Goal: Information Seeking & Learning: Learn about a topic

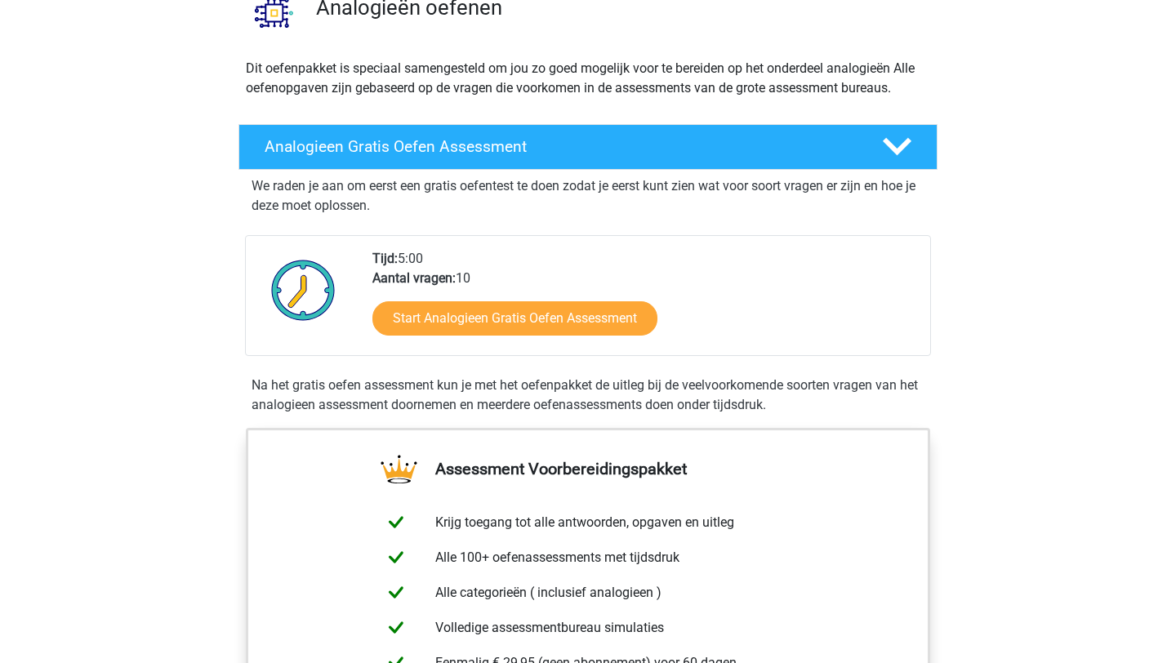
scroll to position [146, 0]
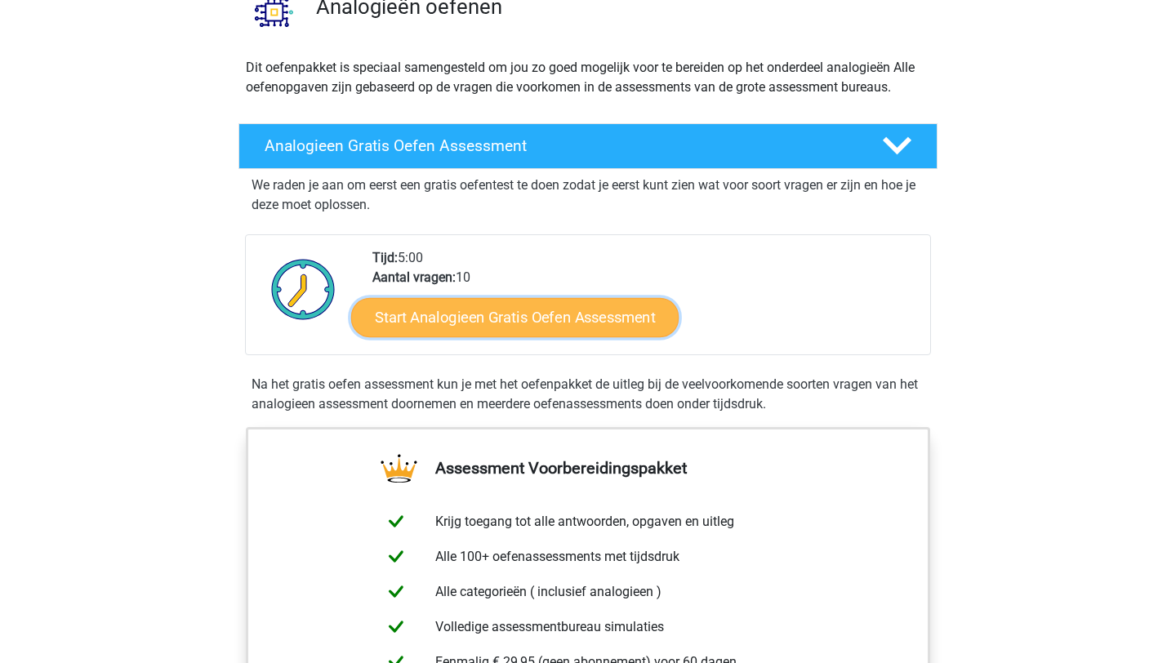
click at [540, 311] on link "Start Analogieen Gratis Oefen Assessment" at bounding box center [515, 316] width 328 height 39
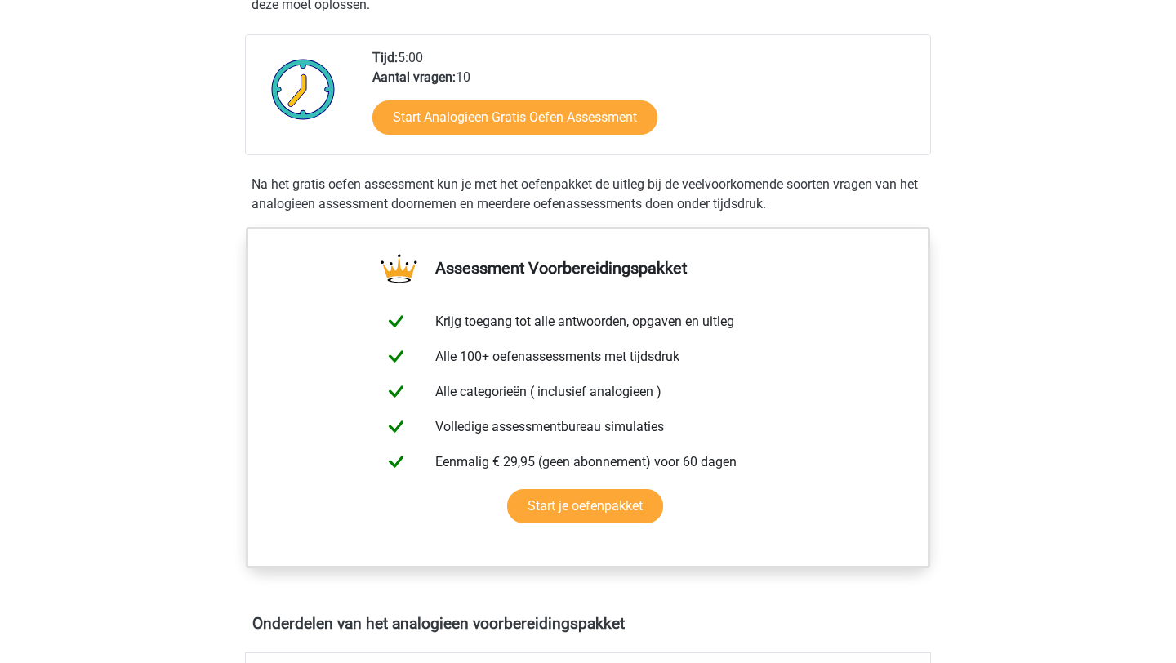
scroll to position [614, 0]
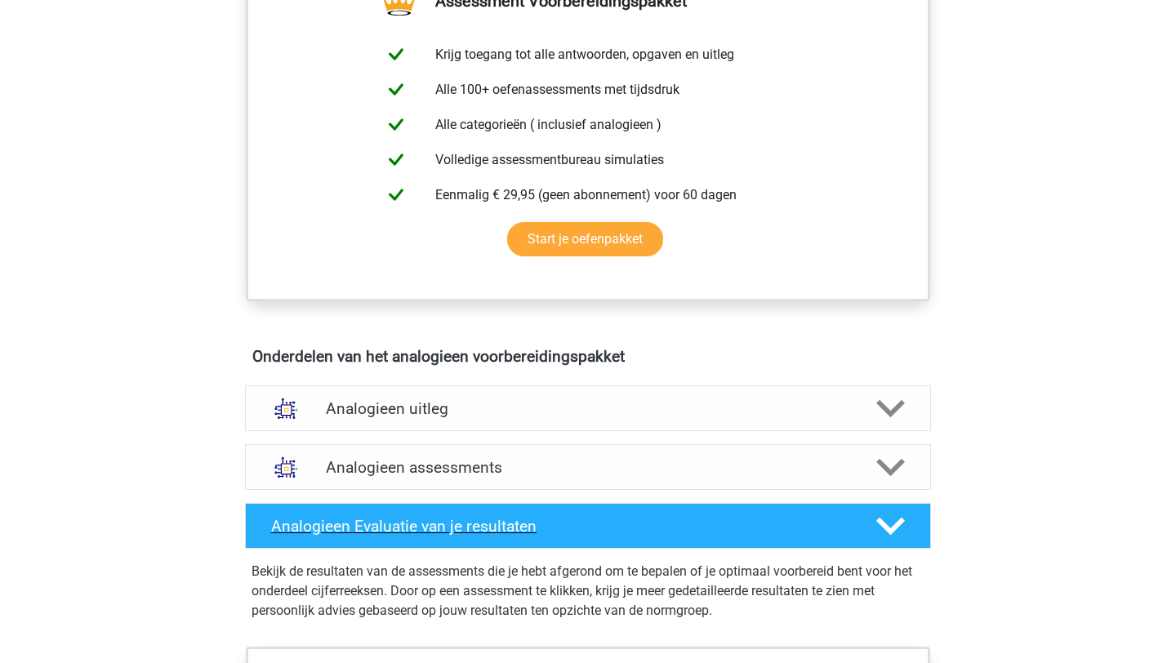
click at [337, 537] on div "Analogieen Evaluatie van je resultaten" at bounding box center [588, 526] width 686 height 46
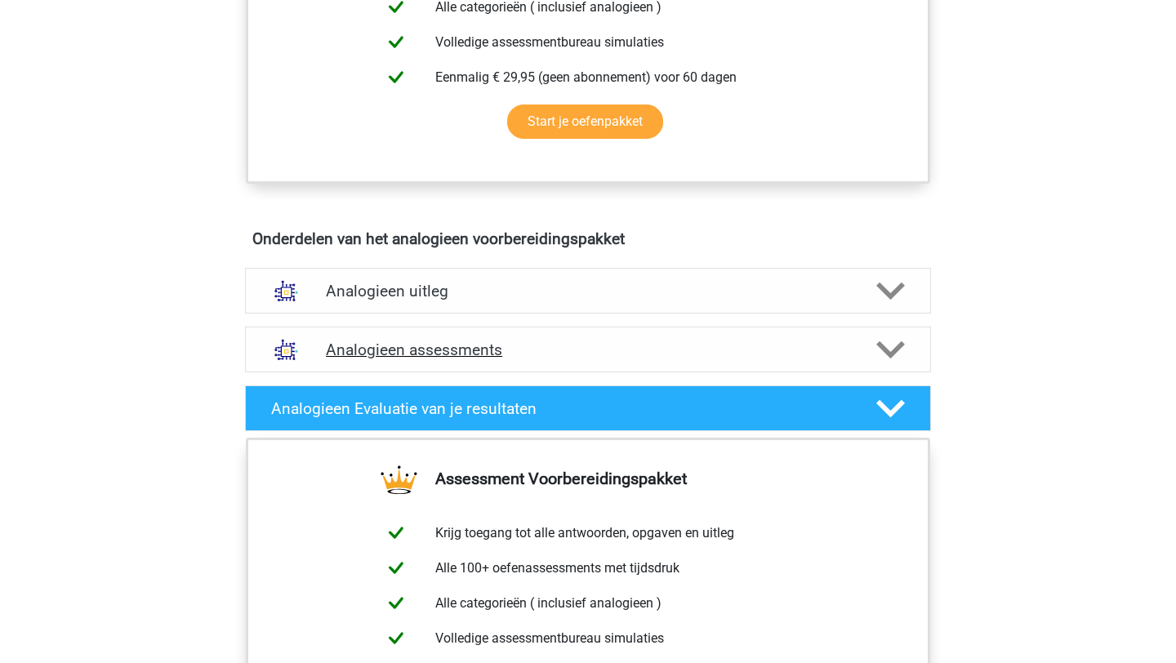
scroll to position [913, 0]
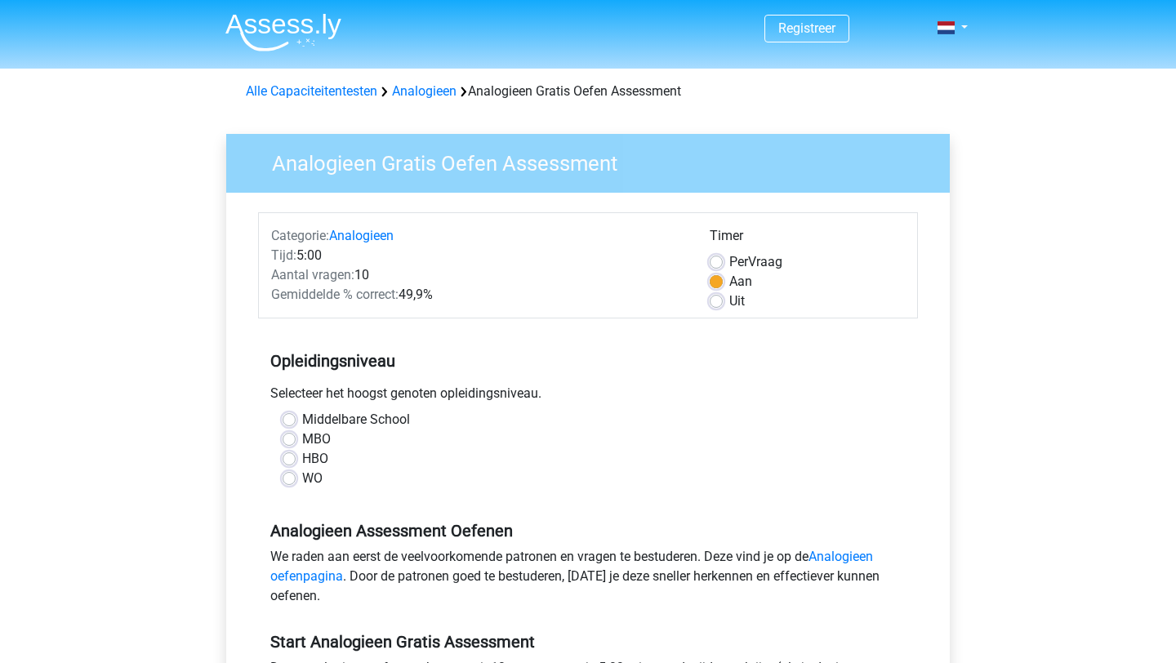
scroll to position [28, 0]
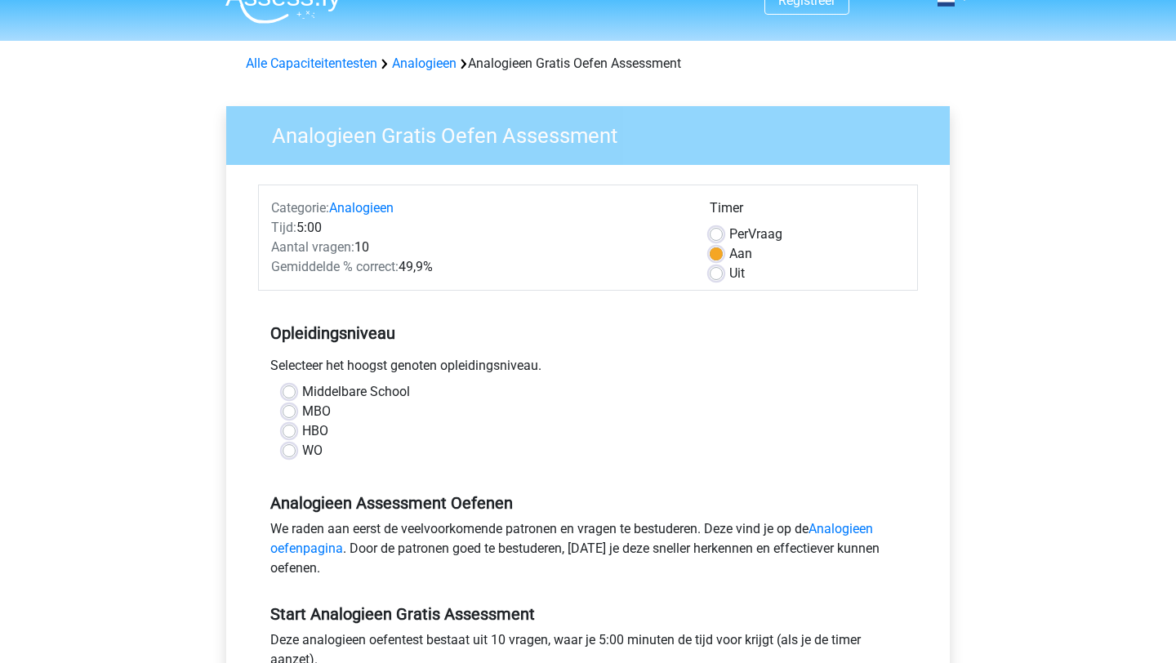
click at [303, 453] on label "WO" at bounding box center [312, 451] width 20 height 20
click at [296, 453] on input "WO" at bounding box center [289, 449] width 13 height 16
radio input "true"
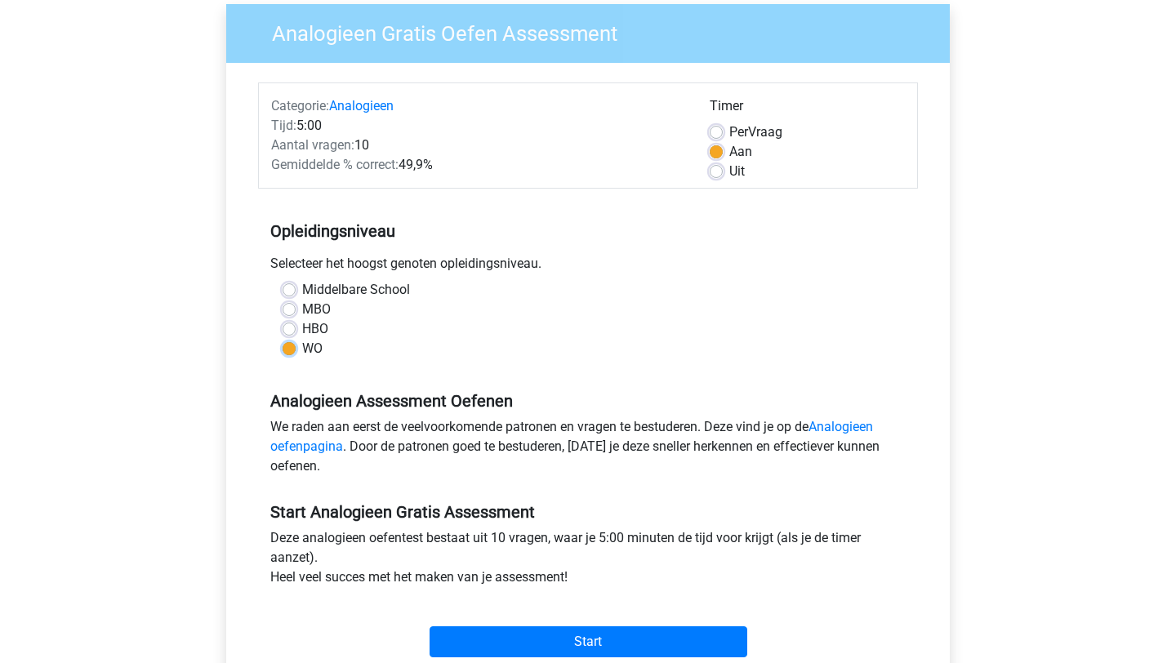
scroll to position [156, 0]
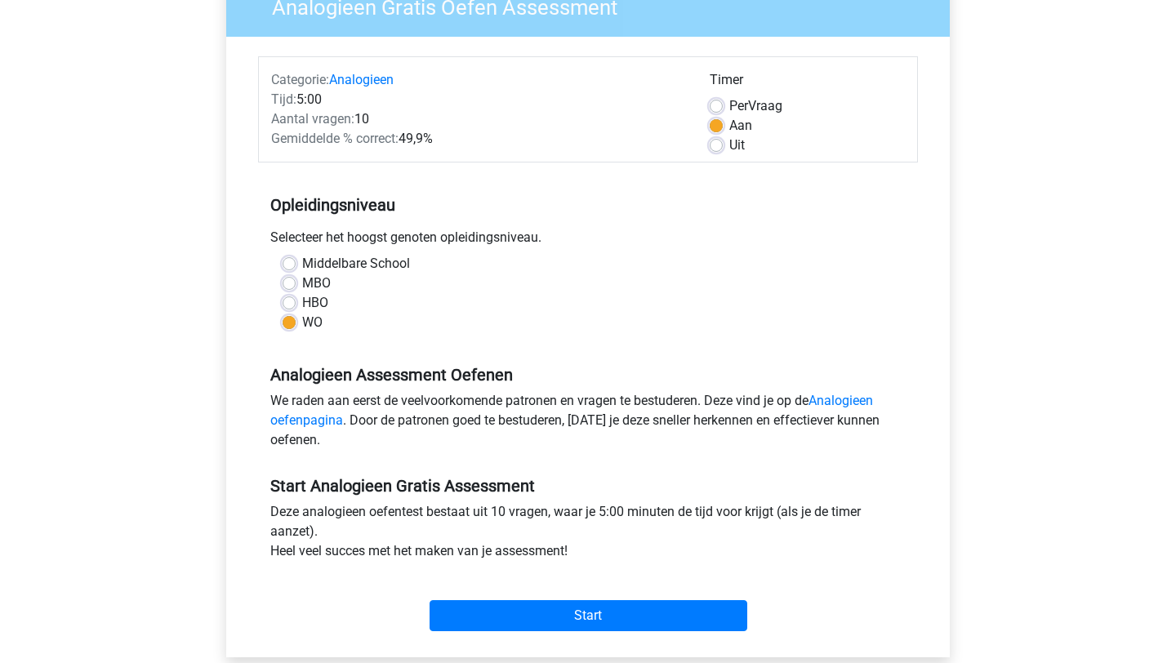
click at [730, 145] on label "Uit" at bounding box center [738, 146] width 16 height 20
click at [717, 145] on input "Uit" at bounding box center [716, 144] width 13 height 16
radio input "true"
click at [320, 310] on label "HBO" at bounding box center [315, 303] width 26 height 20
click at [296, 310] on input "HBO" at bounding box center [289, 301] width 13 height 16
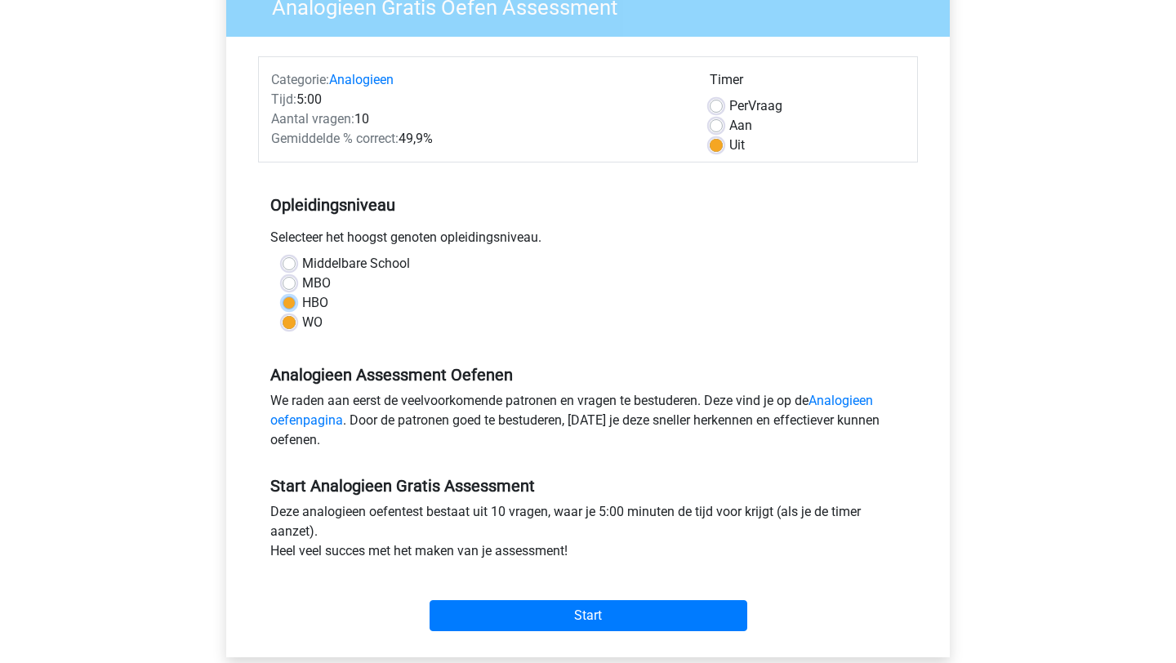
radio input "true"
click at [306, 279] on label "MBO" at bounding box center [316, 284] width 29 height 20
click at [296, 279] on input "MBO" at bounding box center [289, 282] width 13 height 16
radio input "true"
click at [306, 251] on div "Selecteer het hoogst genoten opleidingsniveau." at bounding box center [588, 241] width 660 height 26
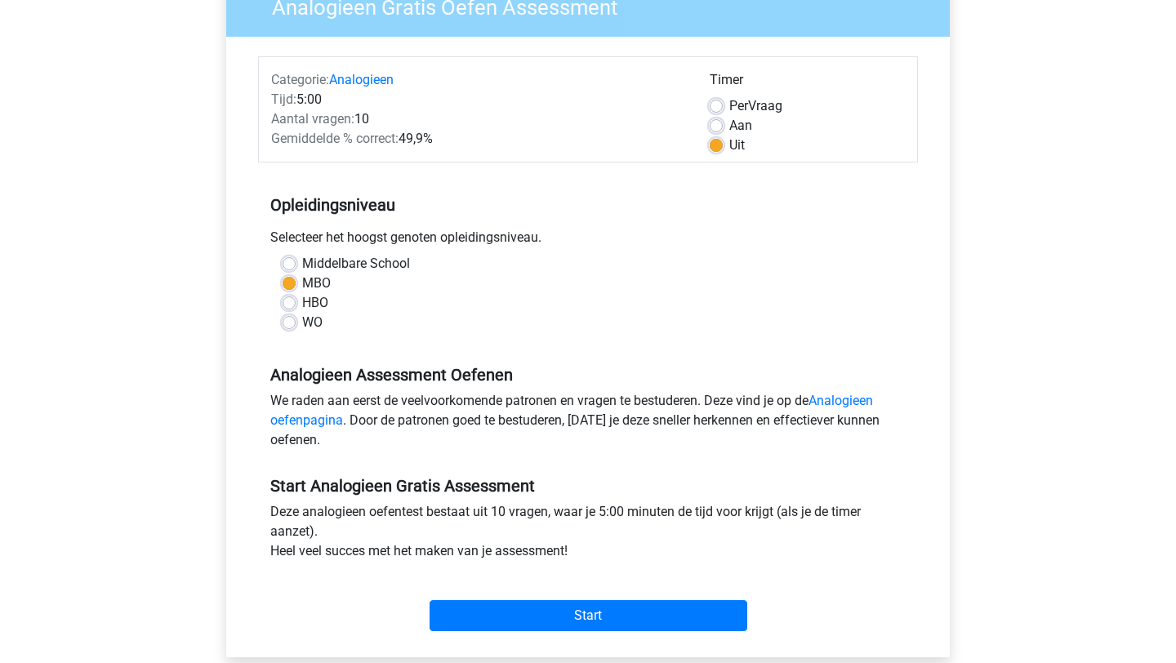
click at [300, 261] on div "Middelbare School" at bounding box center [588, 264] width 611 height 20
click at [292, 333] on div "Middelbare School MBO HBO WO" at bounding box center [588, 300] width 660 height 92
click at [302, 320] on label "WO" at bounding box center [312, 323] width 20 height 20
click at [289, 320] on input "WO" at bounding box center [289, 321] width 13 height 16
radio input "true"
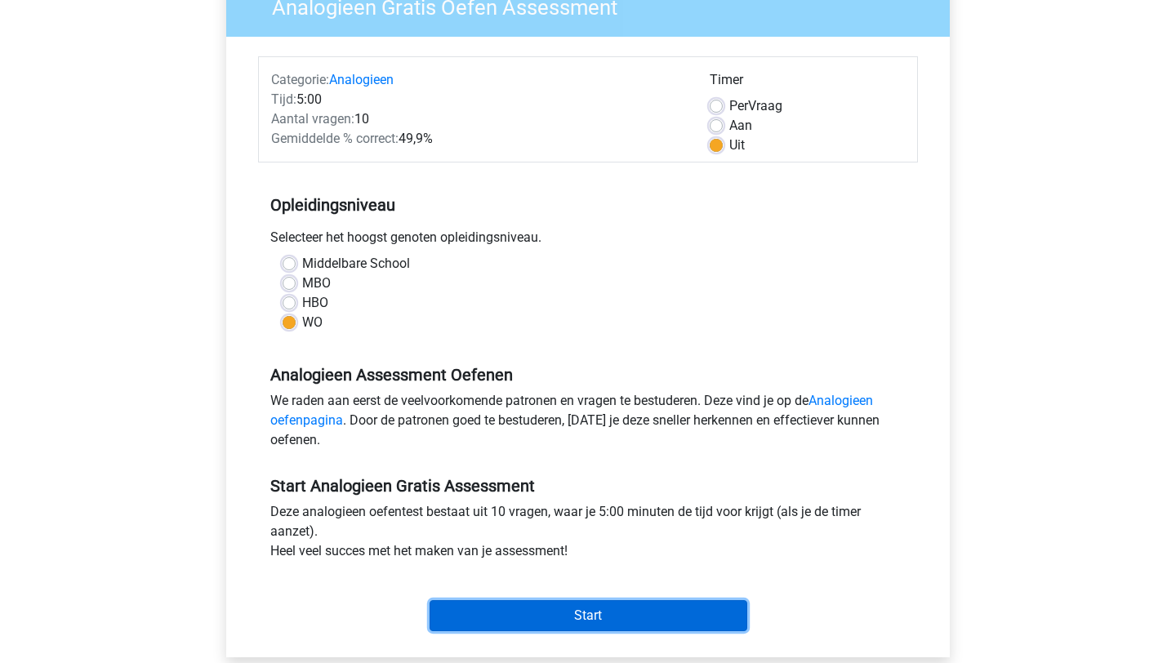
click at [475, 610] on input "Start" at bounding box center [589, 616] width 318 height 31
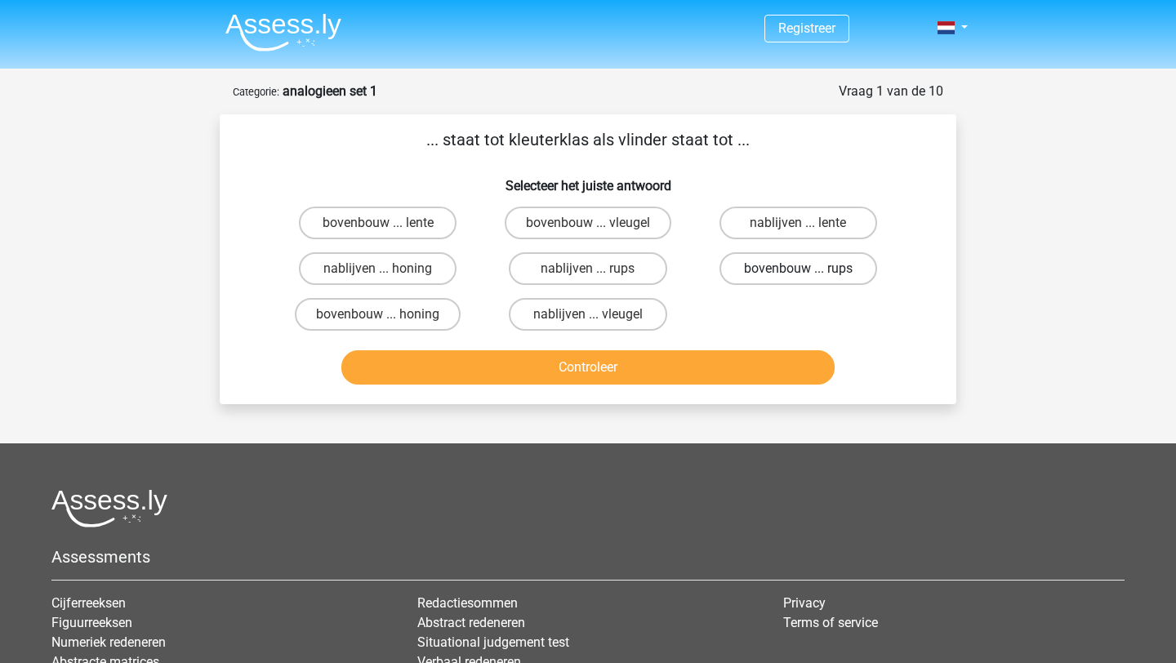
click at [777, 278] on label "bovenbouw ... rups" at bounding box center [799, 268] width 158 height 33
click at [798, 278] on input "bovenbouw ... rups" at bounding box center [803, 274] width 11 height 11
radio input "true"
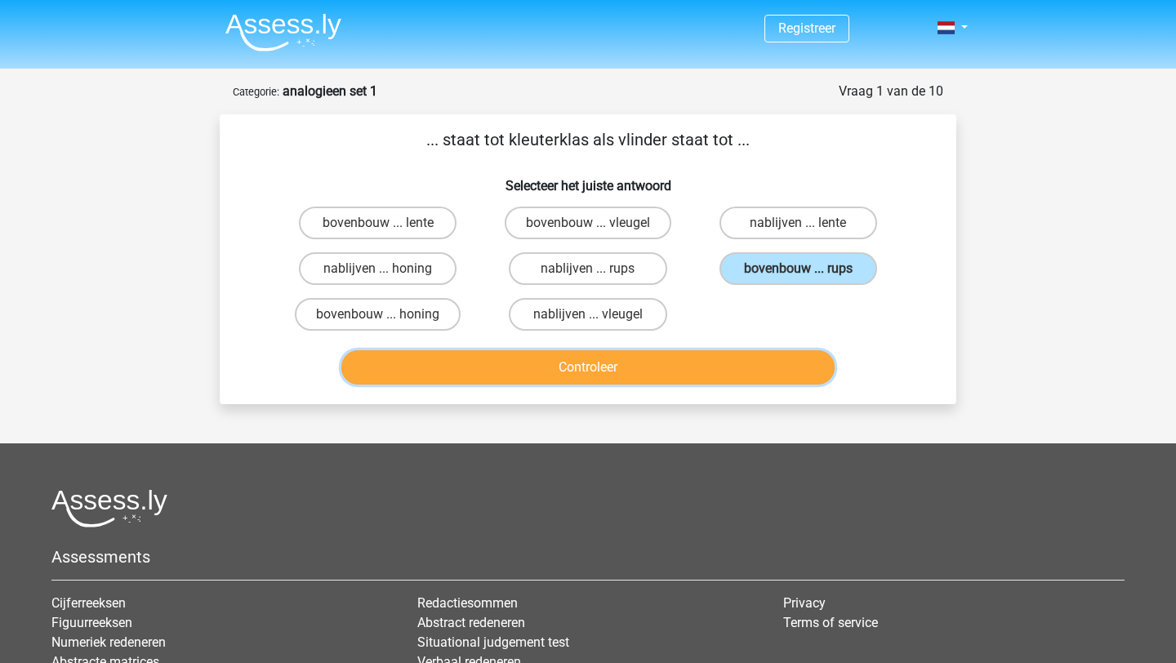
click at [647, 374] on button "Controleer" at bounding box center [589, 367] width 494 height 34
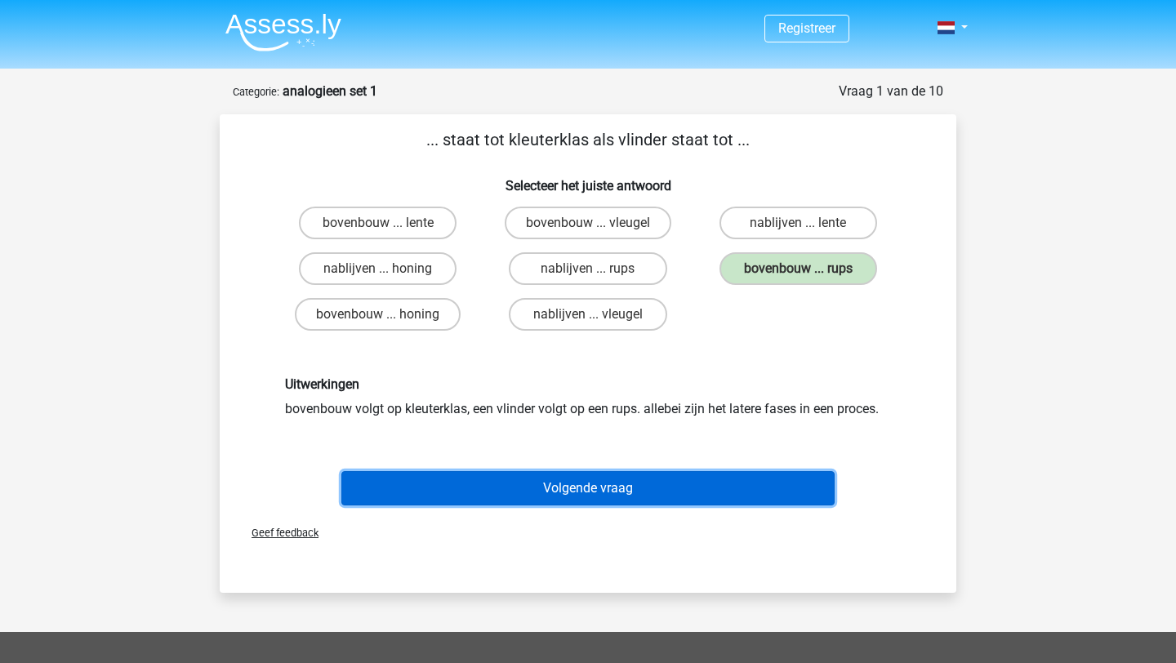
click at [724, 482] on button "Volgende vraag" at bounding box center [589, 488] width 494 height 34
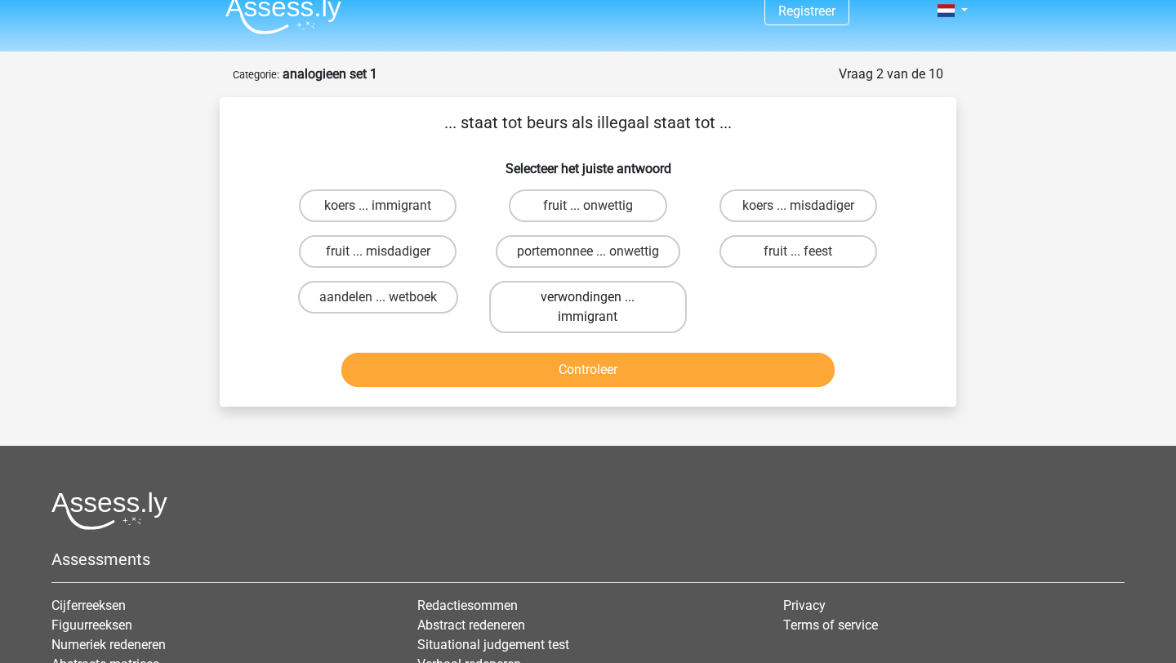
scroll to position [7, 0]
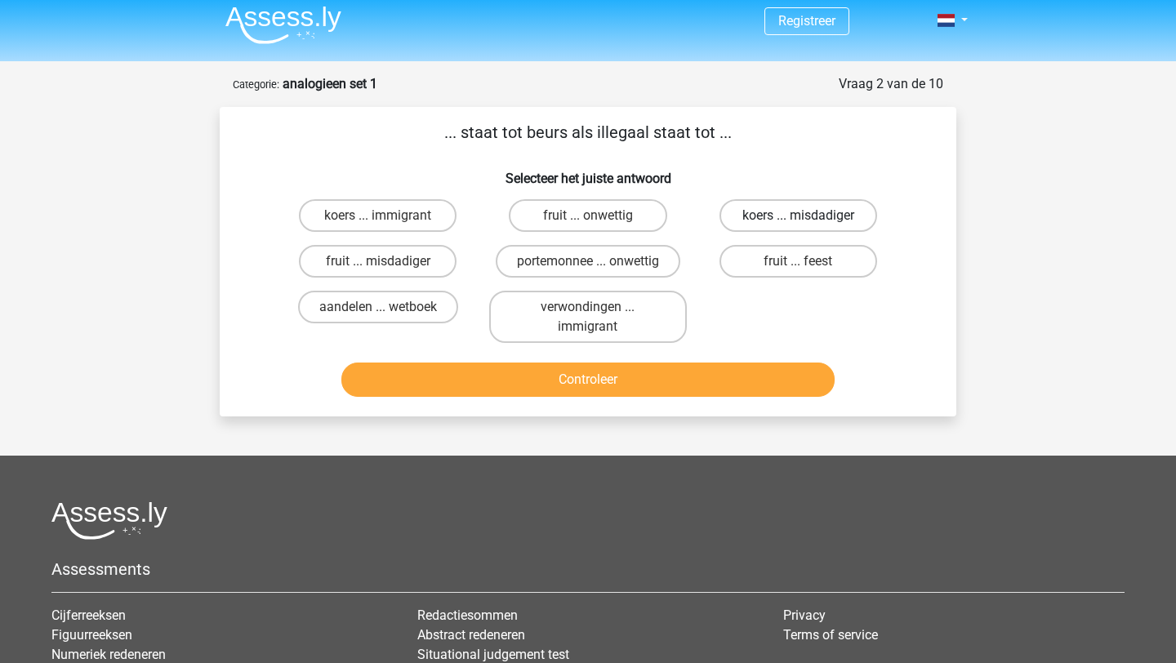
click at [730, 216] on label "koers ... misdadiger" at bounding box center [799, 215] width 158 height 33
click at [798, 216] on input "koers ... misdadiger" at bounding box center [803, 221] width 11 height 11
radio input "true"
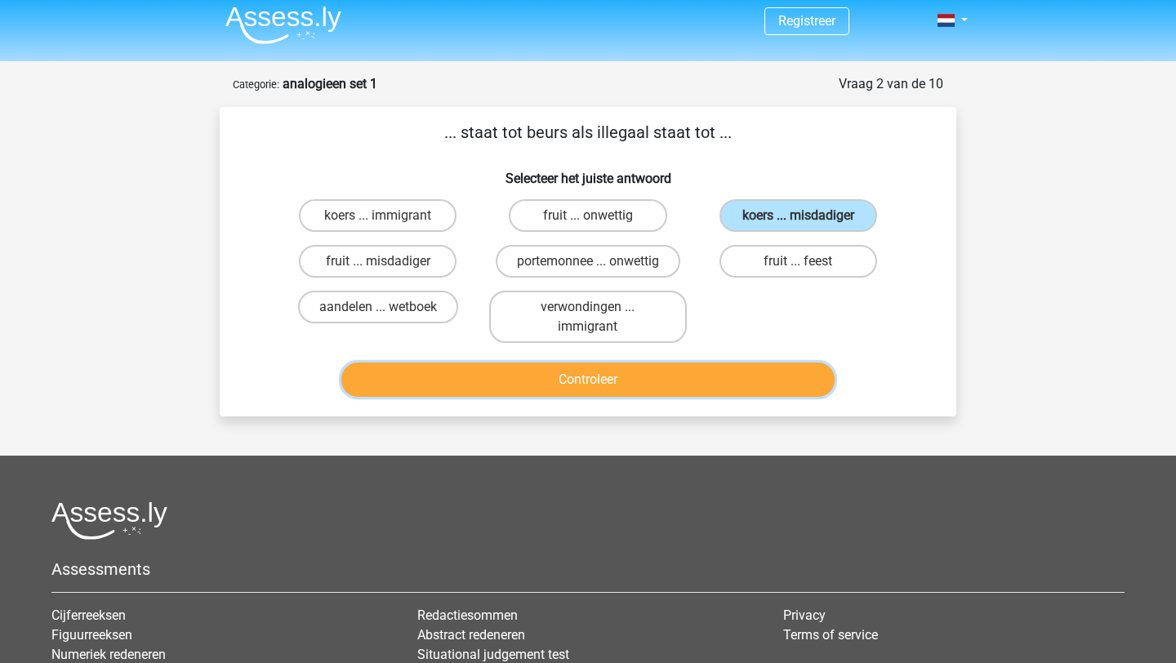
click at [561, 370] on button "Controleer" at bounding box center [589, 380] width 494 height 34
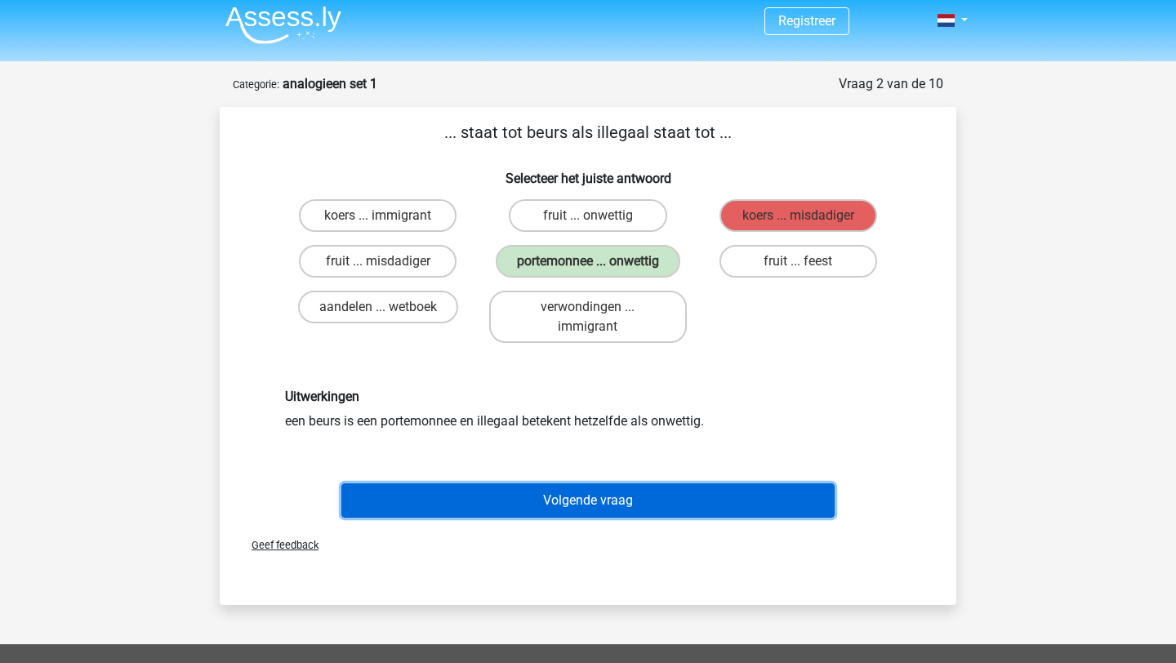
click at [522, 498] on button "Volgende vraag" at bounding box center [589, 501] width 494 height 34
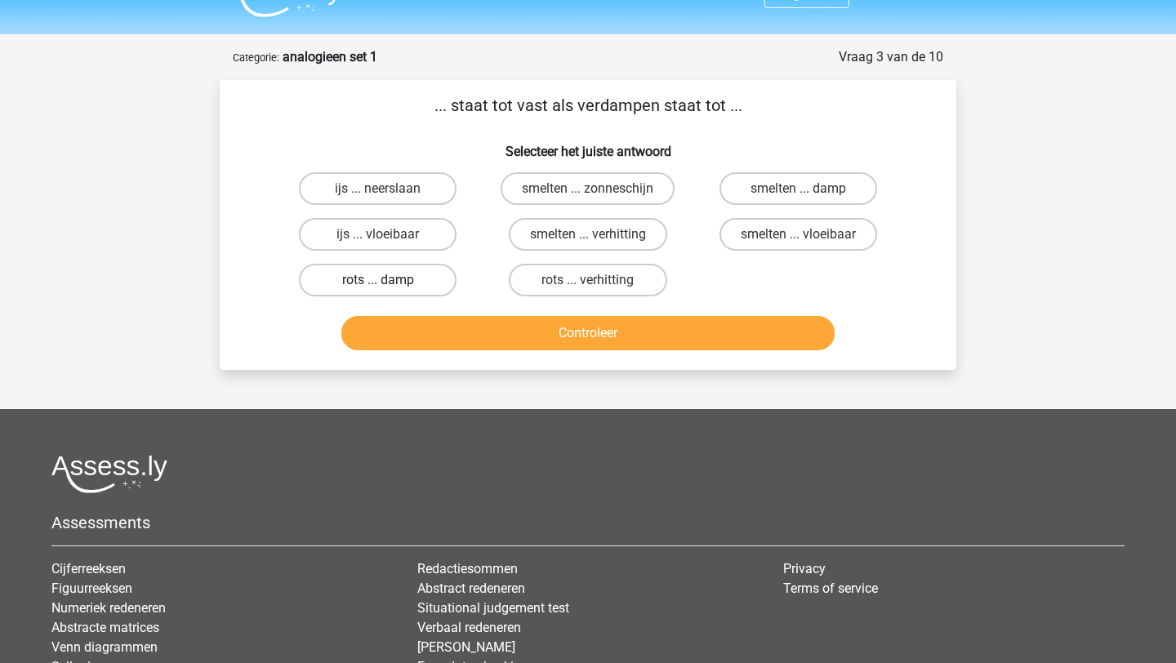
scroll to position [27, 0]
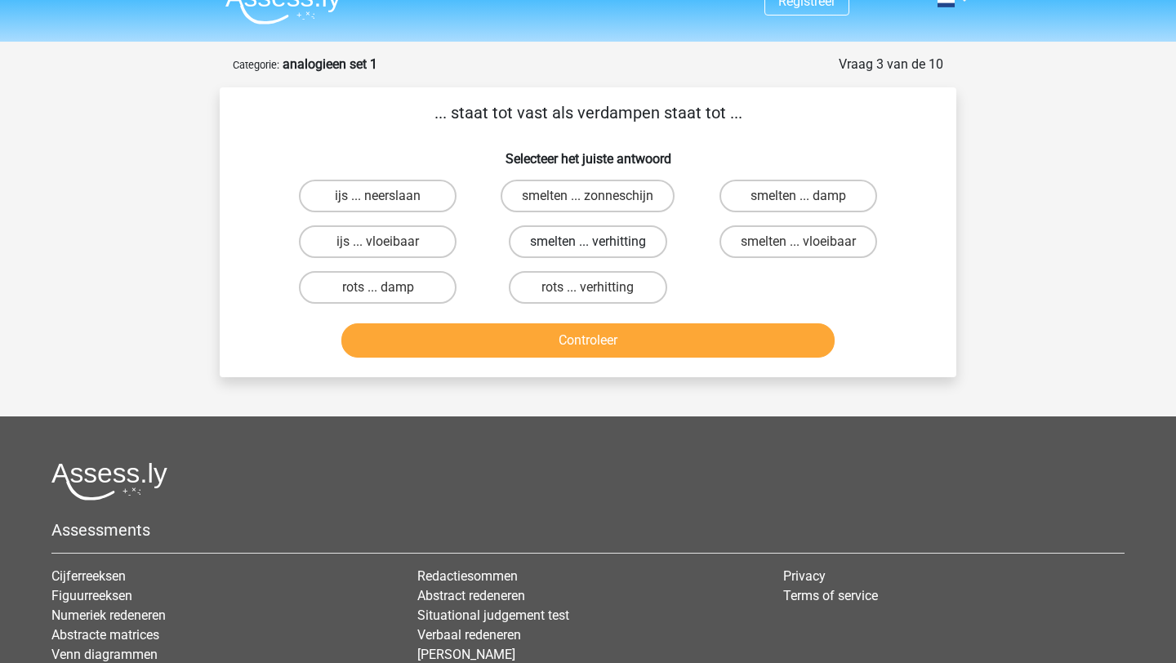
click at [574, 239] on label "smelten ... verhitting" at bounding box center [588, 241] width 159 height 33
click at [588, 242] on input "smelten ... verhitting" at bounding box center [593, 247] width 11 height 11
radio input "true"
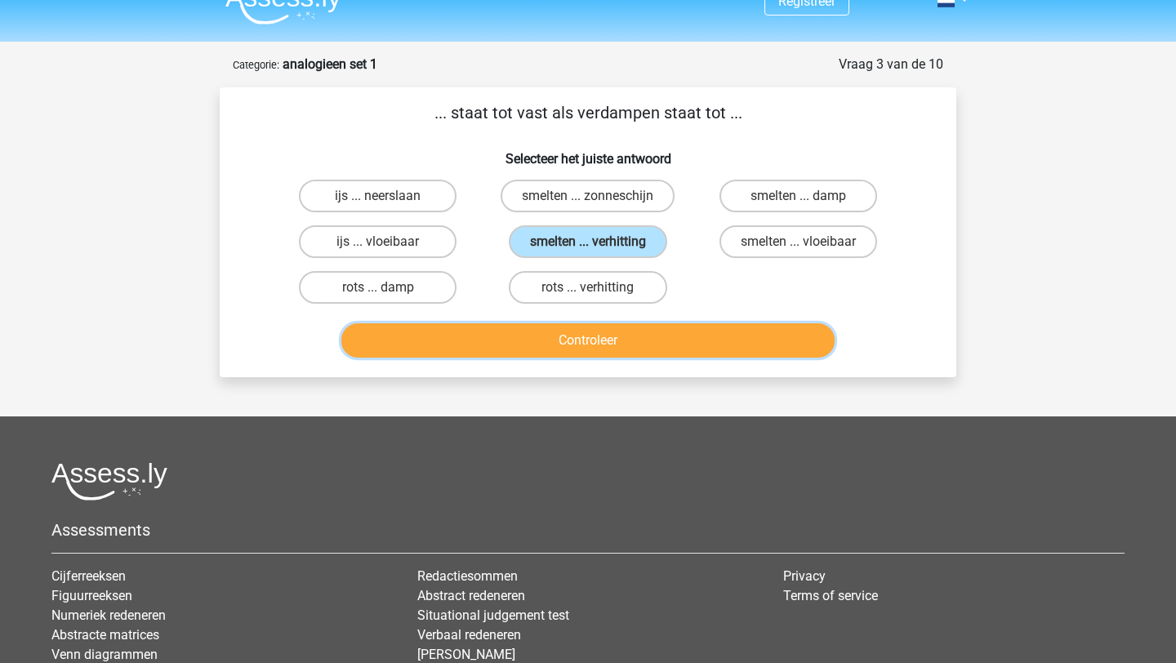
click at [556, 327] on button "Controleer" at bounding box center [589, 341] width 494 height 34
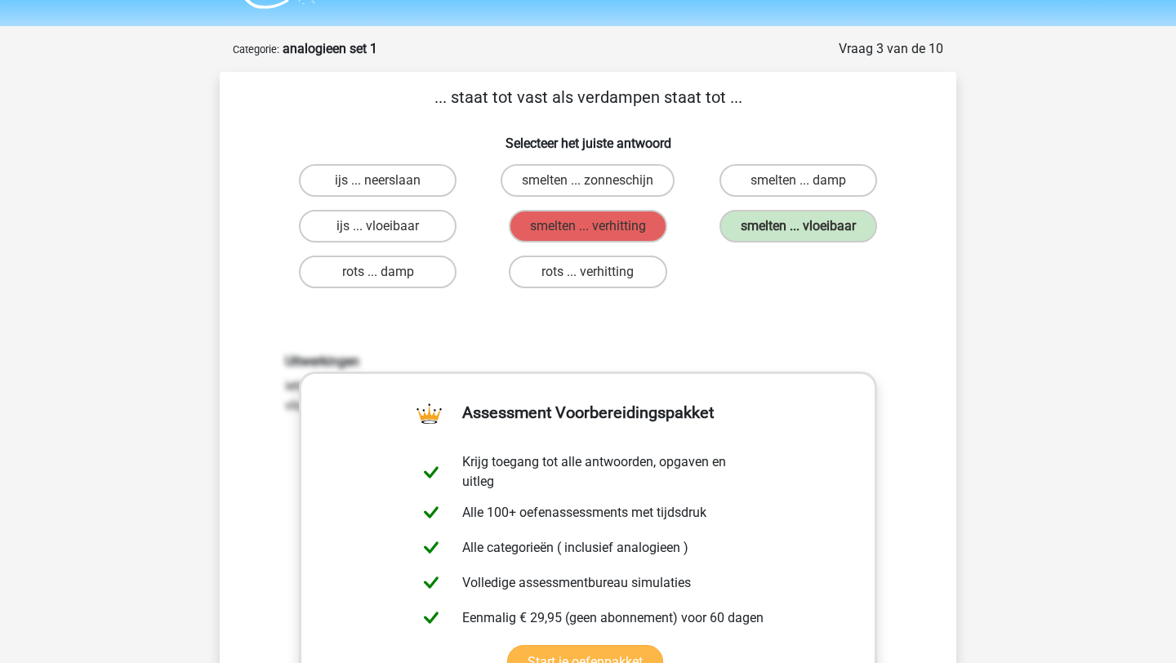
scroll to position [0, 0]
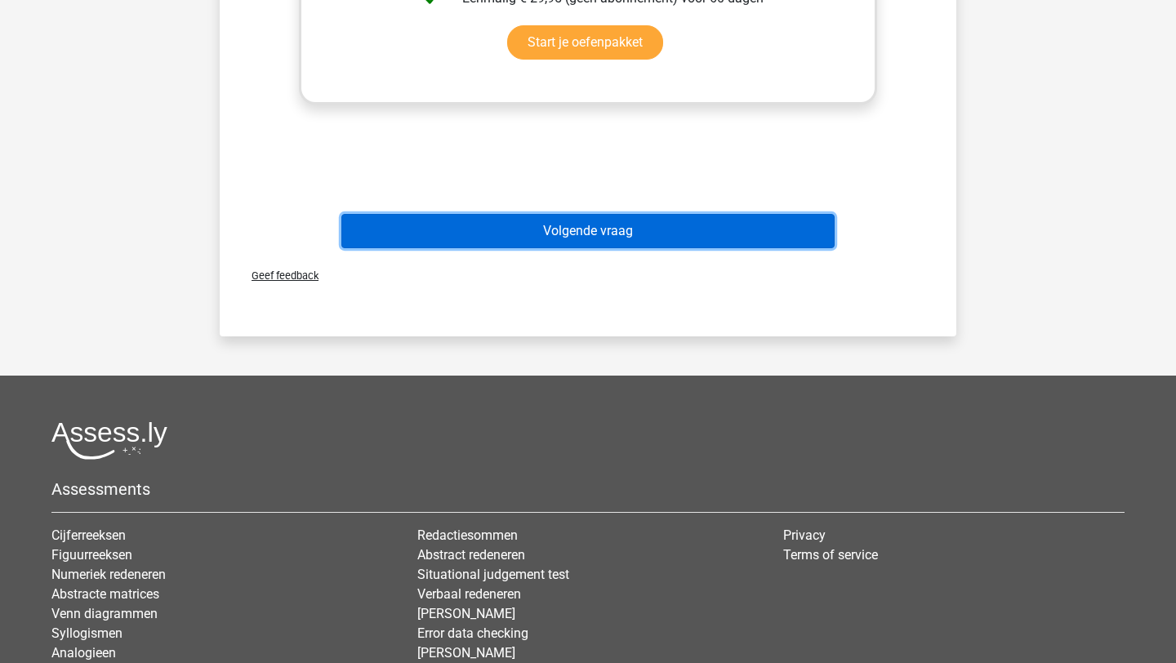
click at [551, 217] on button "Volgende vraag" at bounding box center [589, 231] width 494 height 34
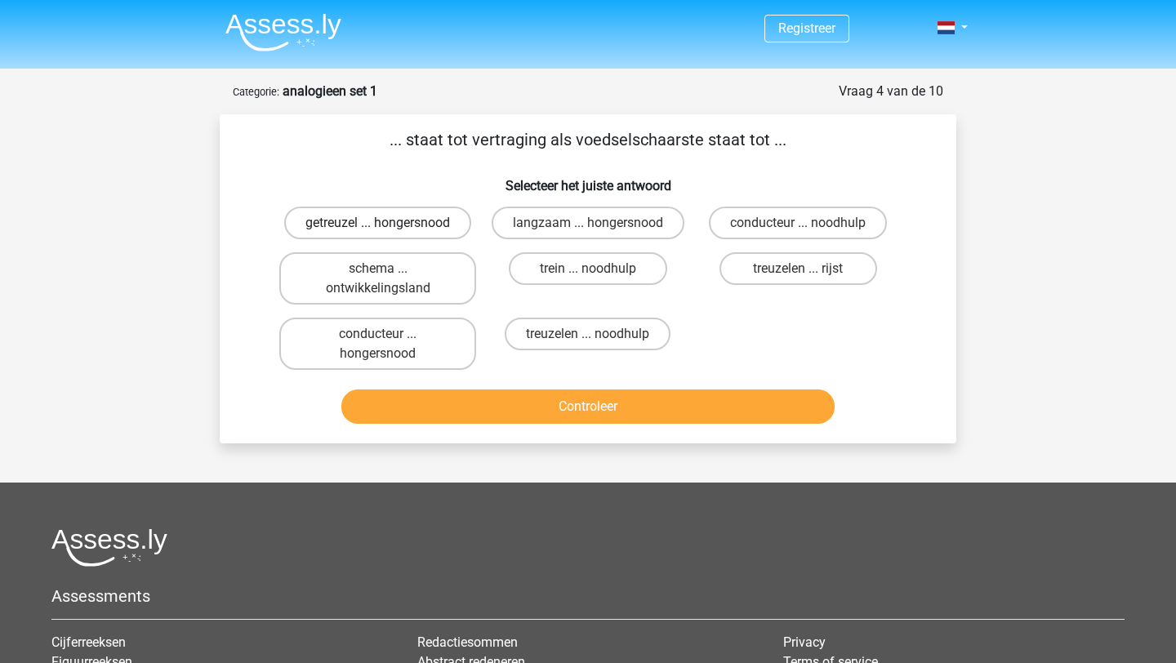
click at [435, 225] on label "getreuzel ... hongersnood" at bounding box center [377, 223] width 187 height 33
click at [389, 225] on input "getreuzel ... hongersnood" at bounding box center [383, 228] width 11 height 11
radio input "true"
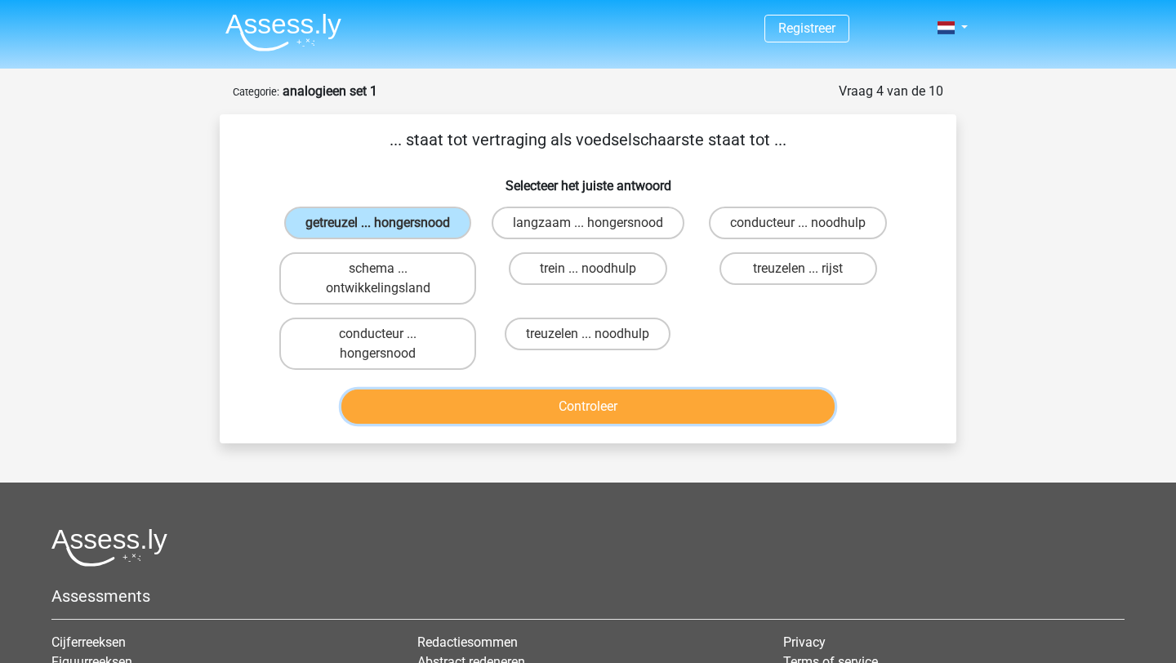
click at [533, 423] on button "Controleer" at bounding box center [589, 407] width 494 height 34
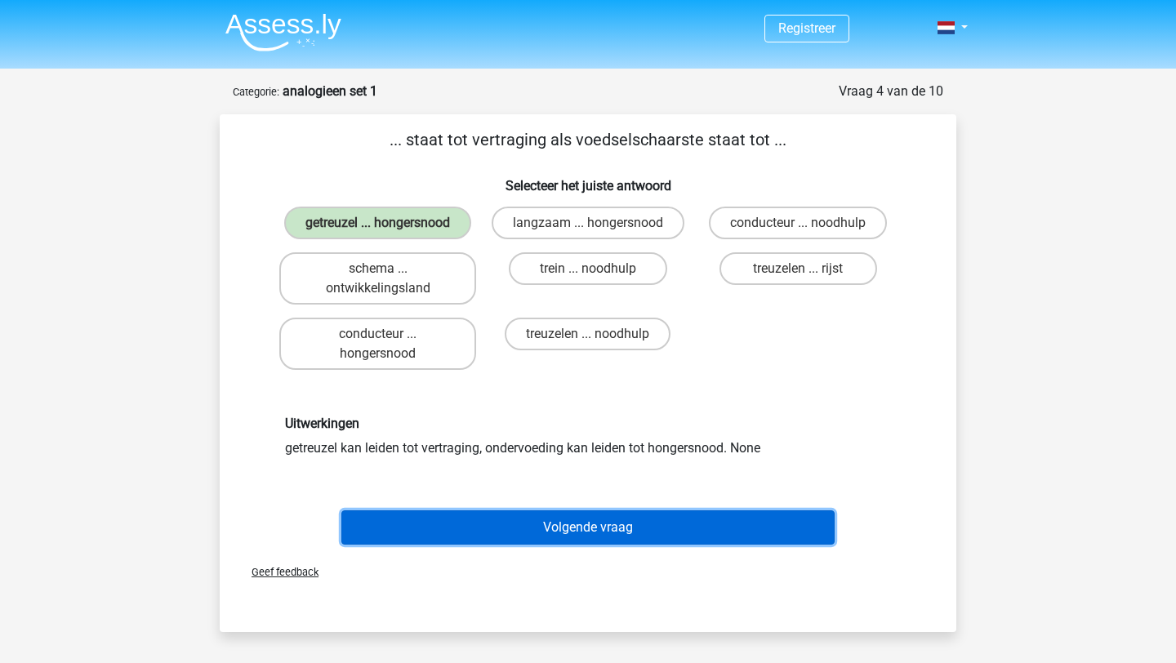
click at [567, 525] on button "Volgende vraag" at bounding box center [589, 528] width 494 height 34
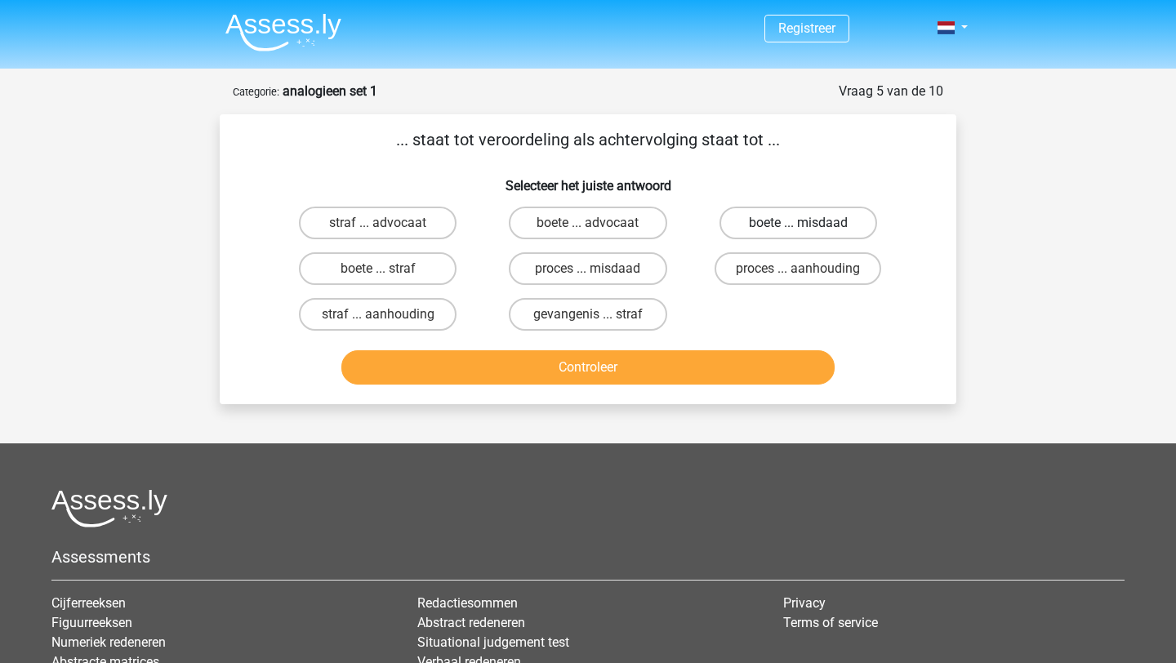
click at [754, 229] on label "boete ... misdaad" at bounding box center [799, 223] width 158 height 33
click at [798, 229] on input "boete ... misdaad" at bounding box center [803, 228] width 11 height 11
radio input "true"
click at [411, 313] on label "straf ... aanhouding" at bounding box center [378, 314] width 158 height 33
click at [389, 315] on input "straf ... aanhouding" at bounding box center [383, 320] width 11 height 11
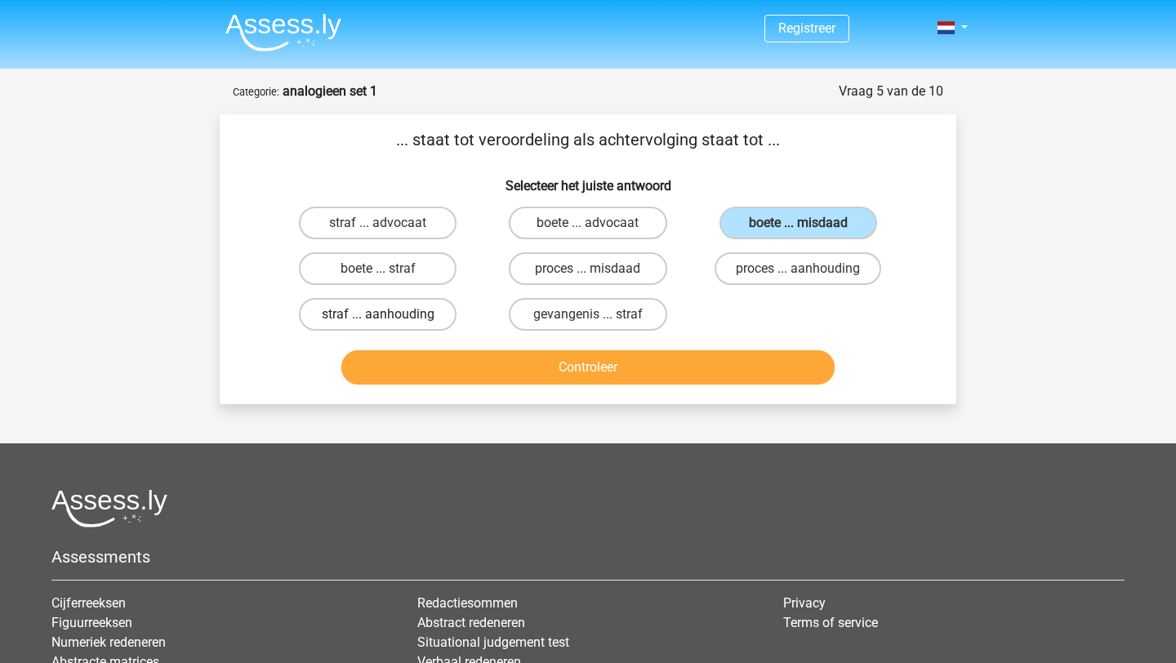
radio input "true"
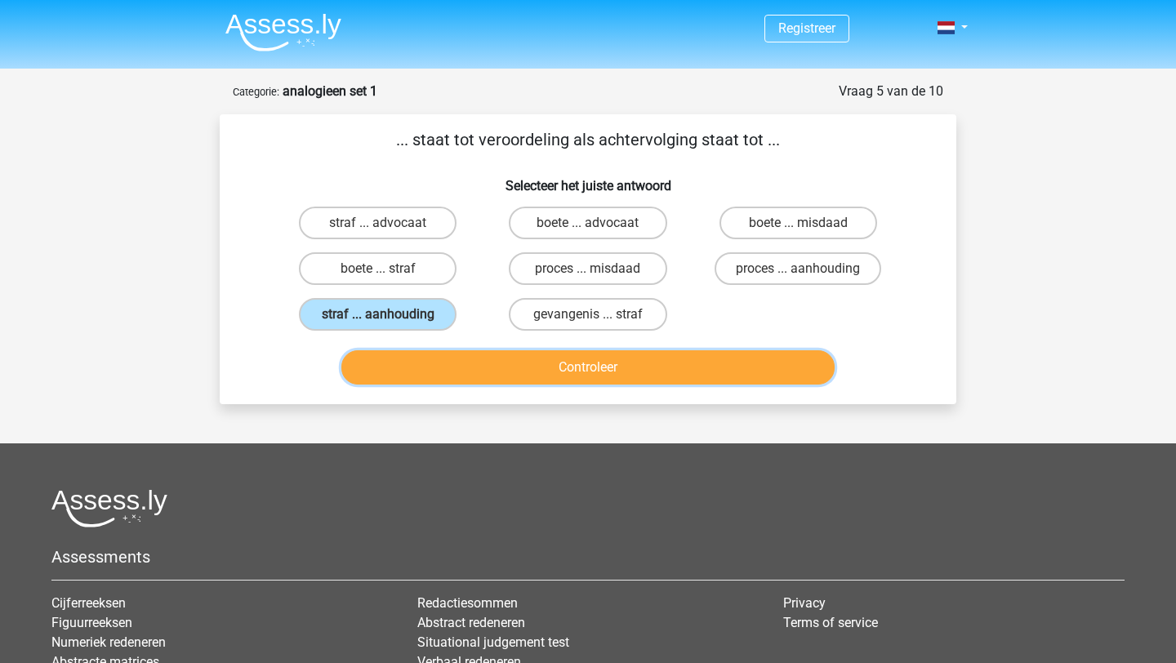
click at [517, 358] on button "Controleer" at bounding box center [589, 367] width 494 height 34
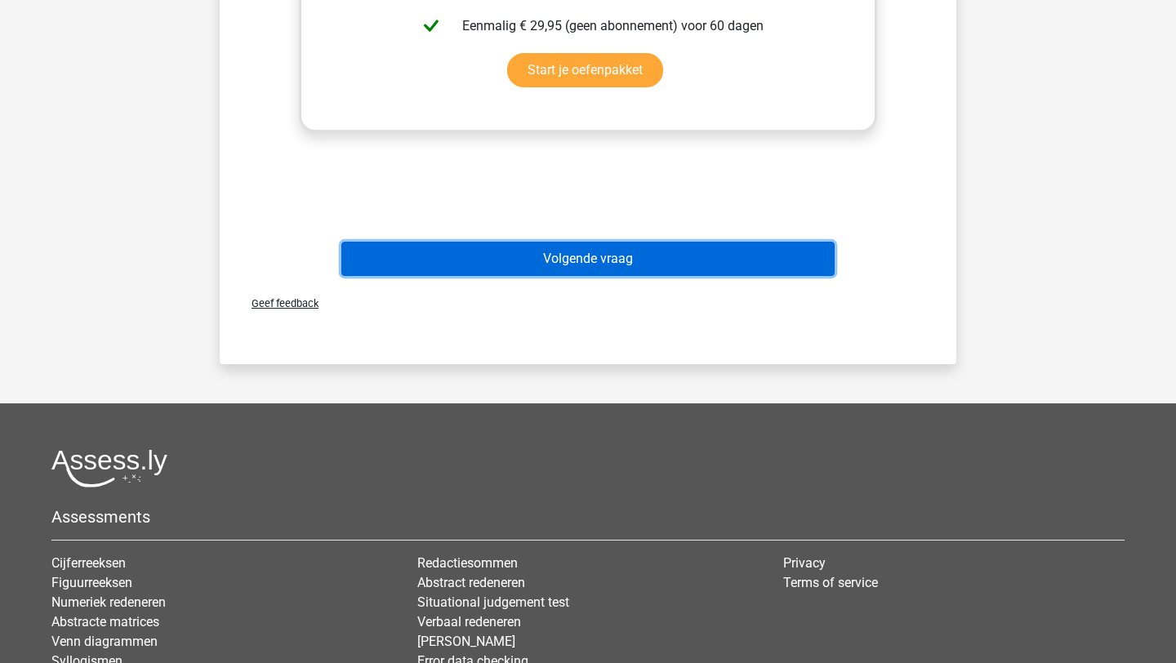
click at [694, 265] on button "Volgende vraag" at bounding box center [589, 259] width 494 height 34
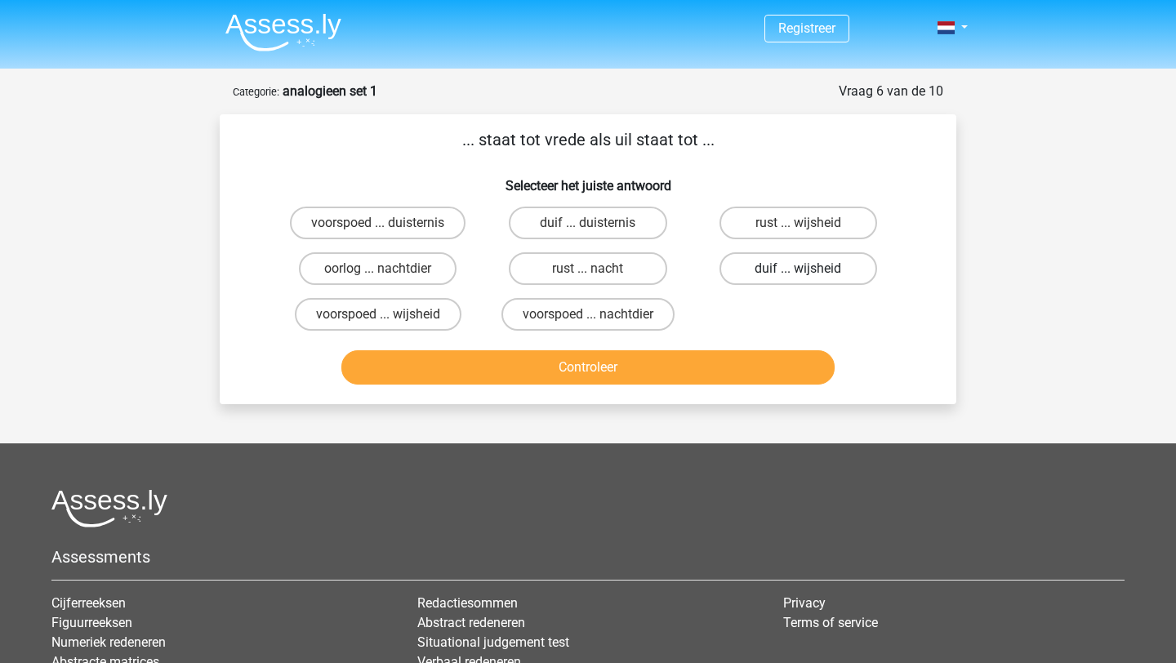
click at [761, 268] on label "duif ... wijsheid" at bounding box center [799, 268] width 158 height 33
click at [798, 269] on input "duif ... wijsheid" at bounding box center [803, 274] width 11 height 11
radio input "true"
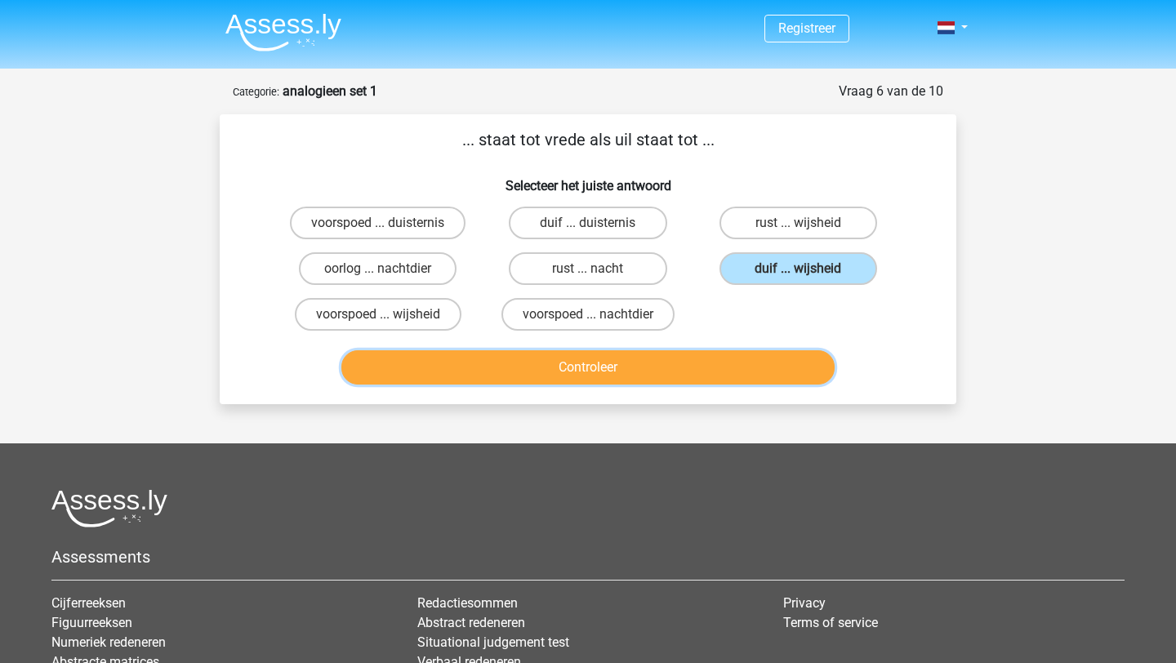
click at [587, 384] on button "Controleer" at bounding box center [589, 367] width 494 height 34
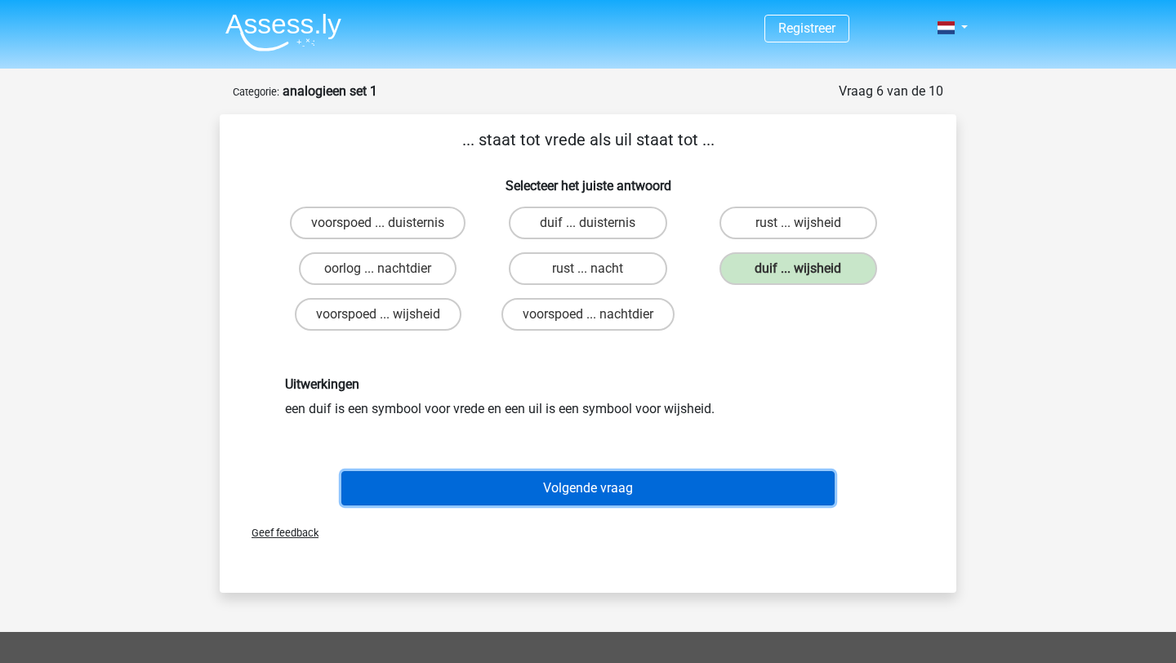
click at [603, 500] on button "Volgende vraag" at bounding box center [589, 488] width 494 height 34
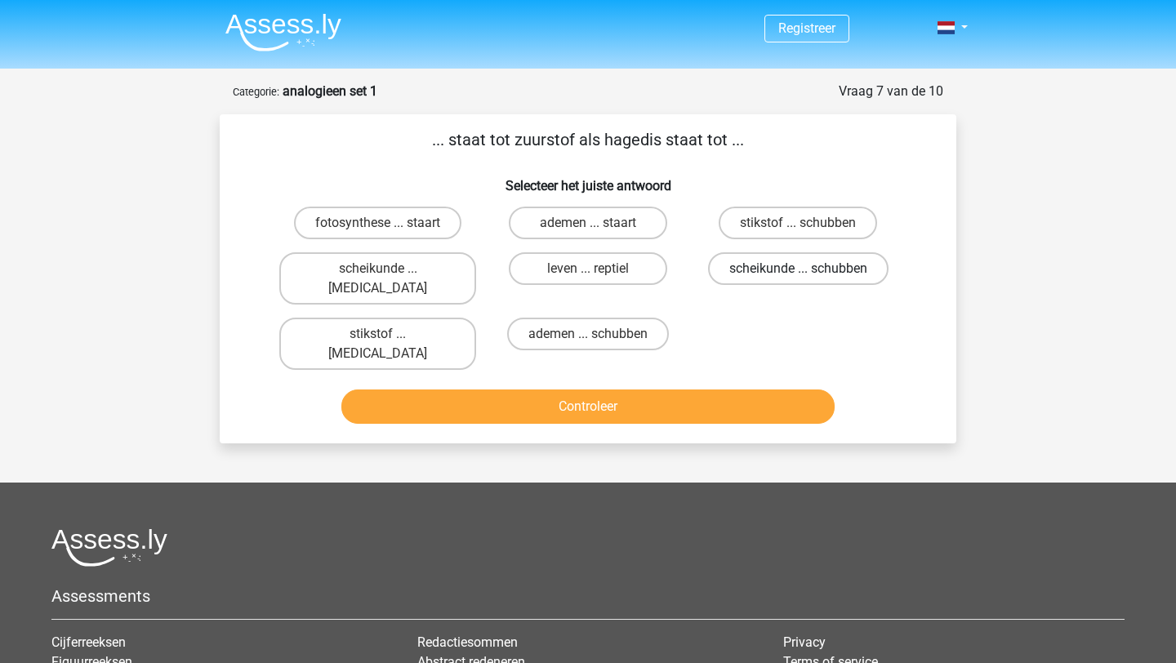
click at [763, 274] on label "scheikunde ... schubben" at bounding box center [798, 268] width 181 height 33
click at [798, 274] on input "scheikunde ... schubben" at bounding box center [803, 274] width 11 height 11
radio input "true"
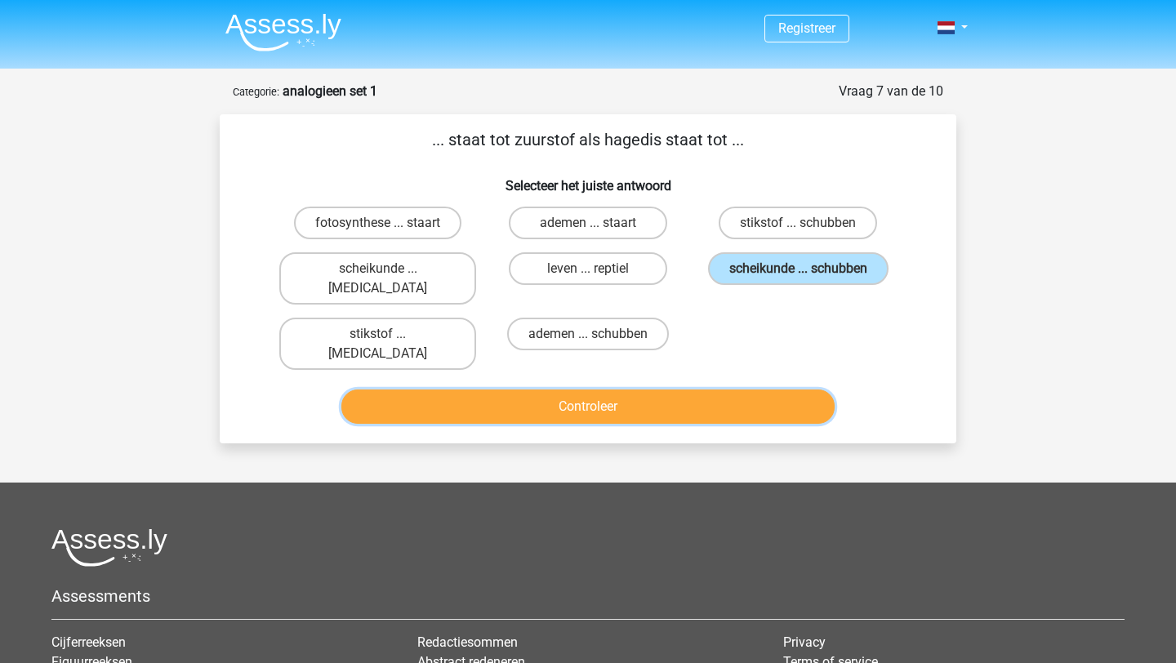
click at [692, 390] on button "Controleer" at bounding box center [589, 407] width 494 height 34
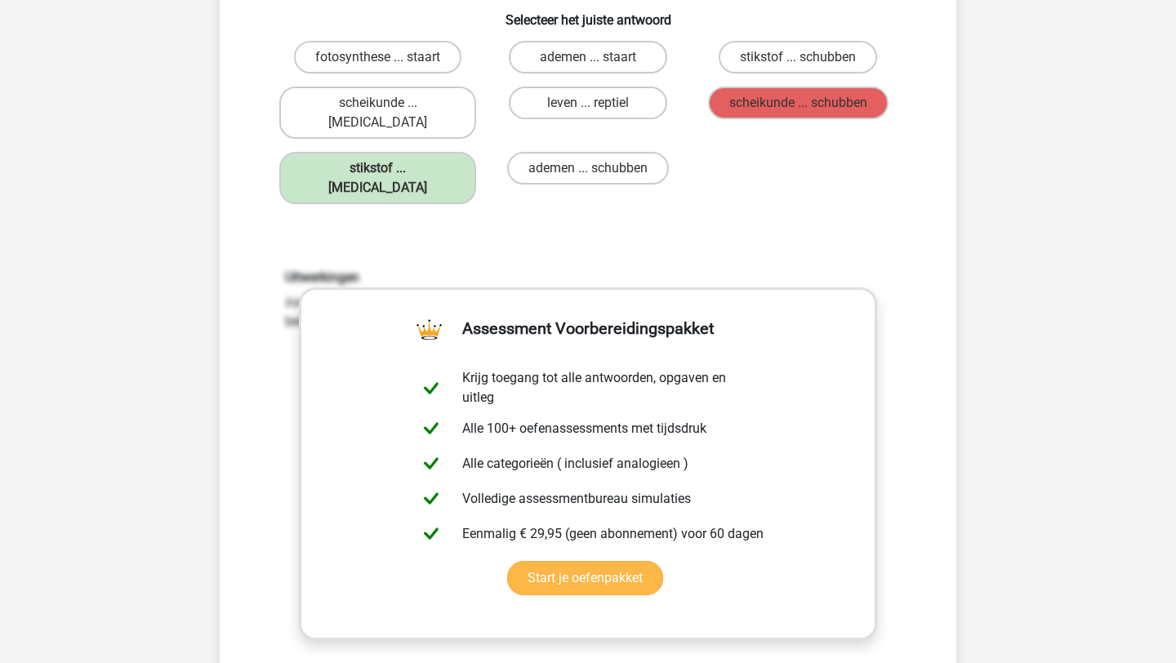
scroll to position [587, 0]
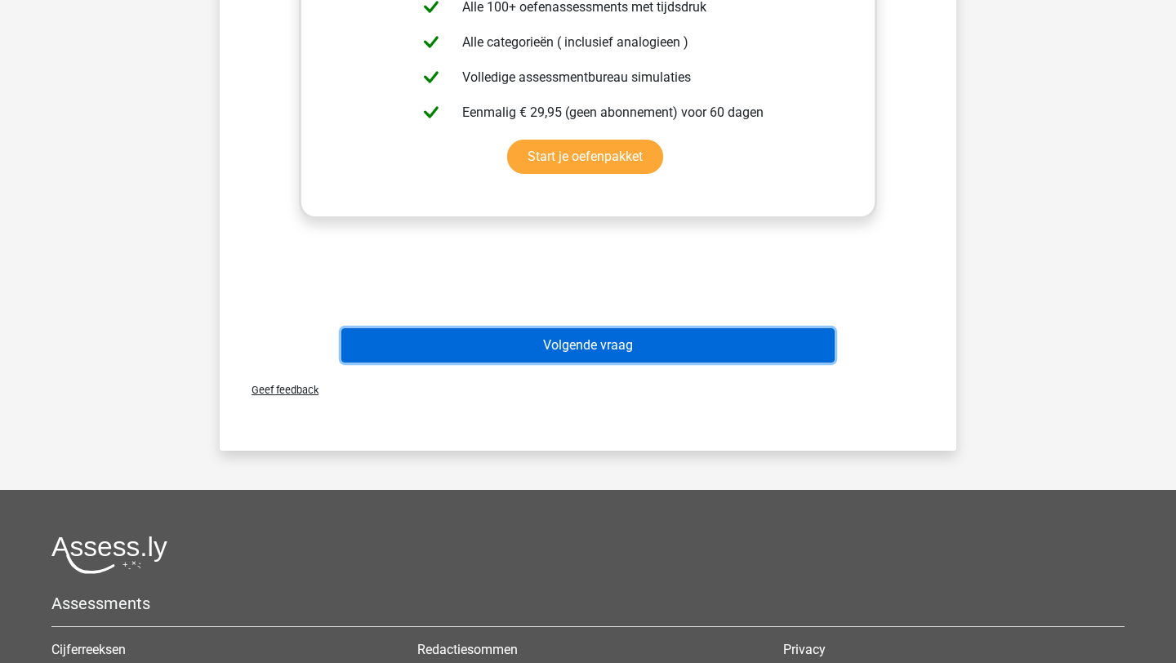
click at [629, 328] on button "Volgende vraag" at bounding box center [589, 345] width 494 height 34
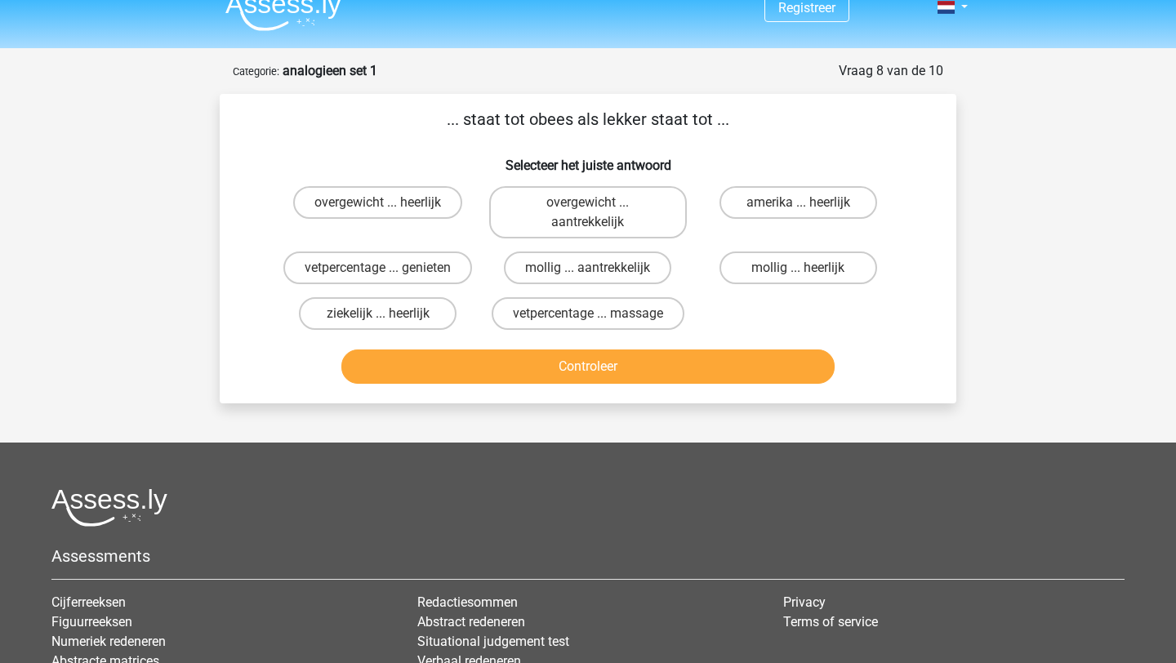
scroll to position [15, 0]
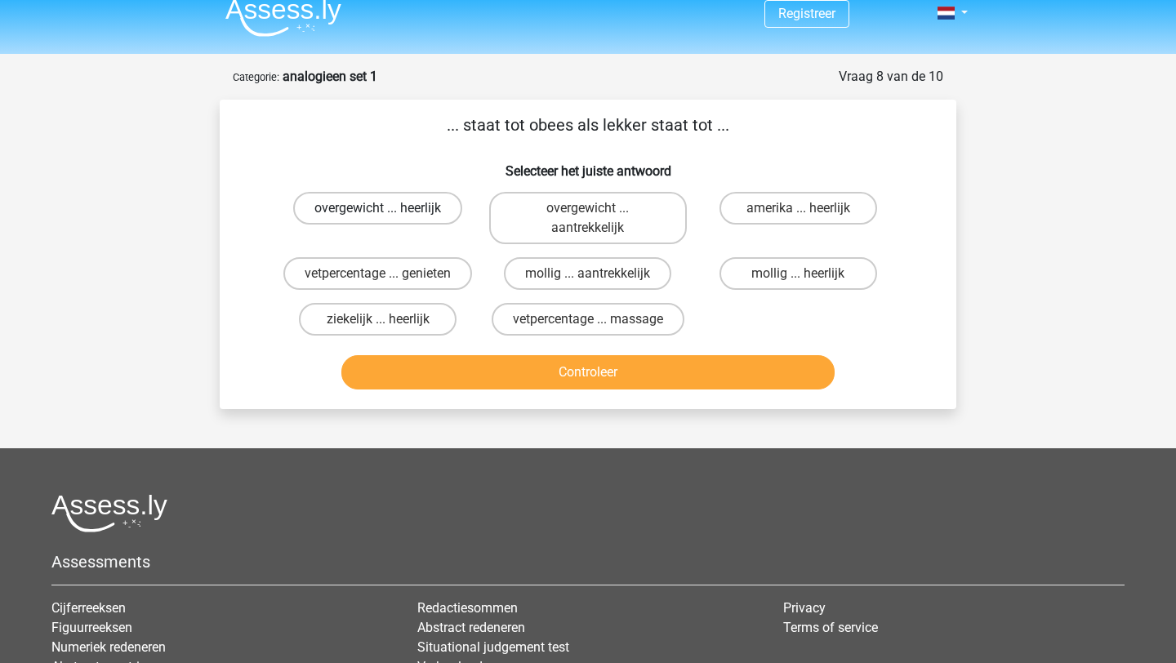
click at [418, 204] on label "overgewicht ... heerlijk" at bounding box center [377, 208] width 169 height 33
click at [389, 208] on input "overgewicht ... heerlijk" at bounding box center [383, 213] width 11 height 11
radio input "true"
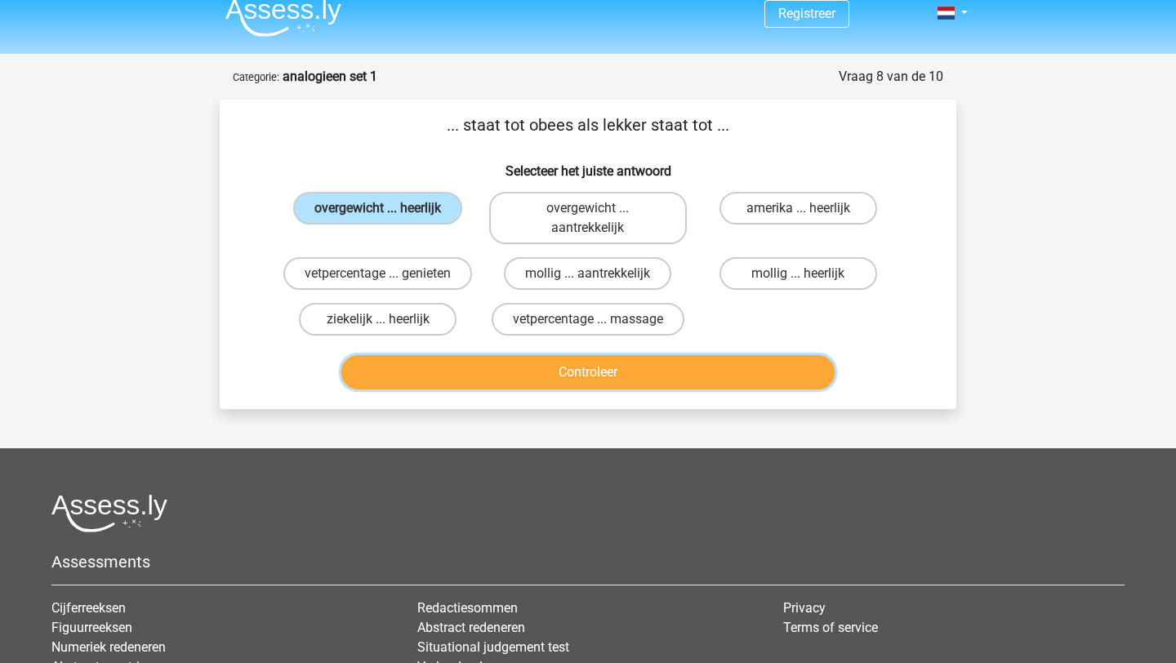
click at [494, 380] on button "Controleer" at bounding box center [589, 372] width 494 height 34
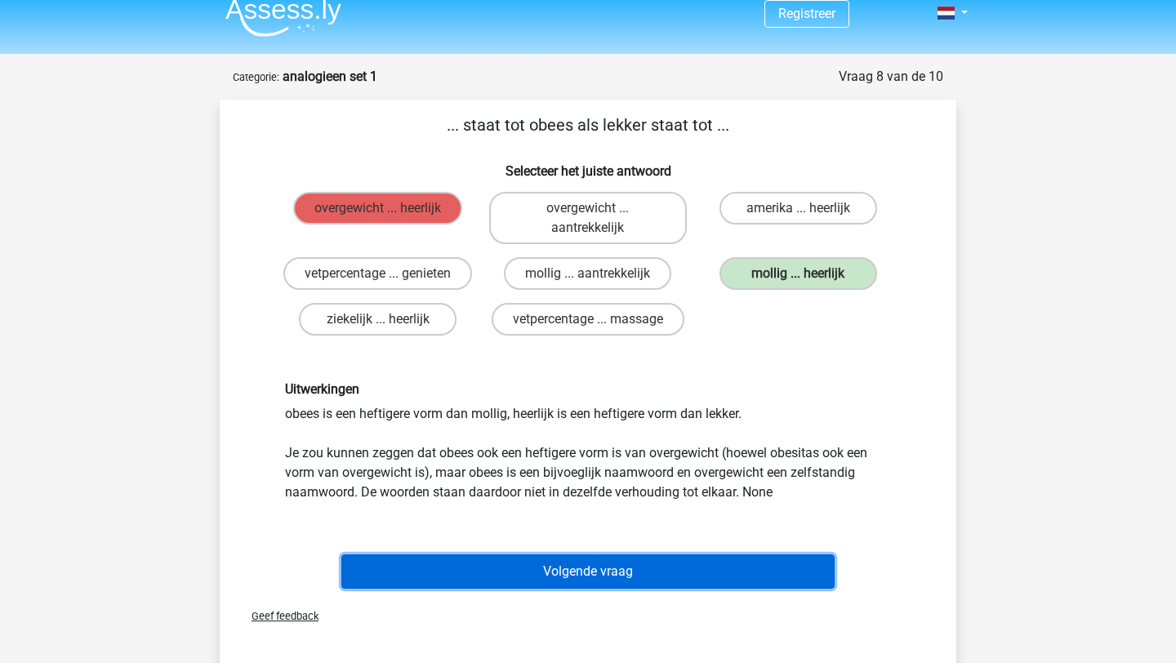
click at [567, 571] on button "Volgende vraag" at bounding box center [589, 572] width 494 height 34
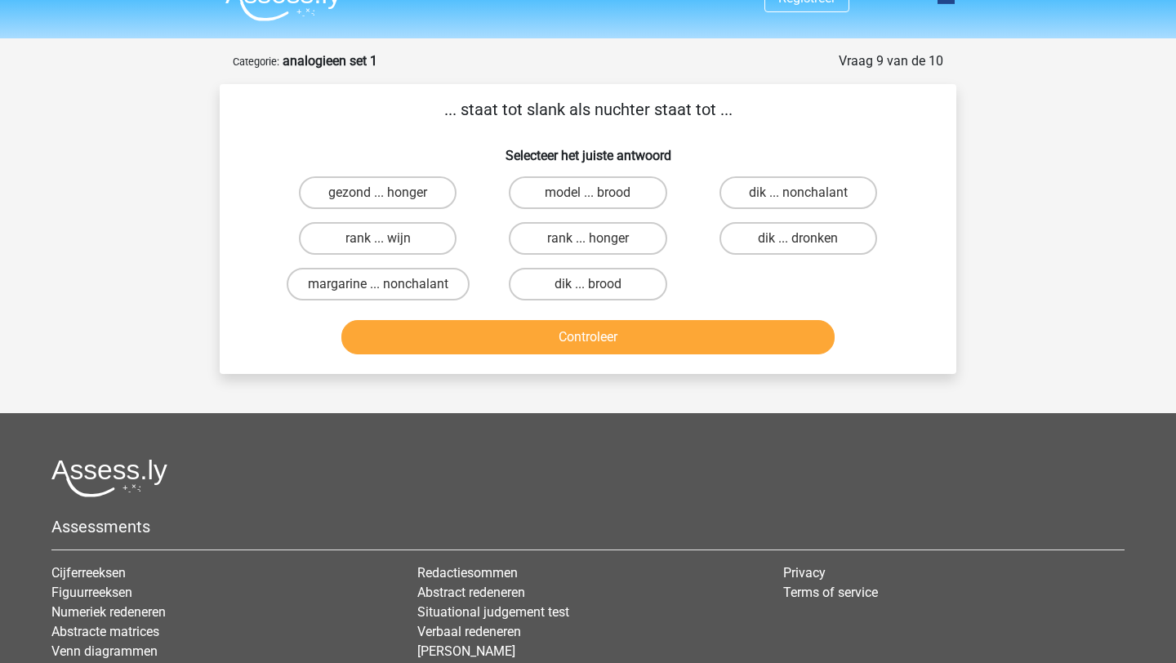
scroll to position [18, 0]
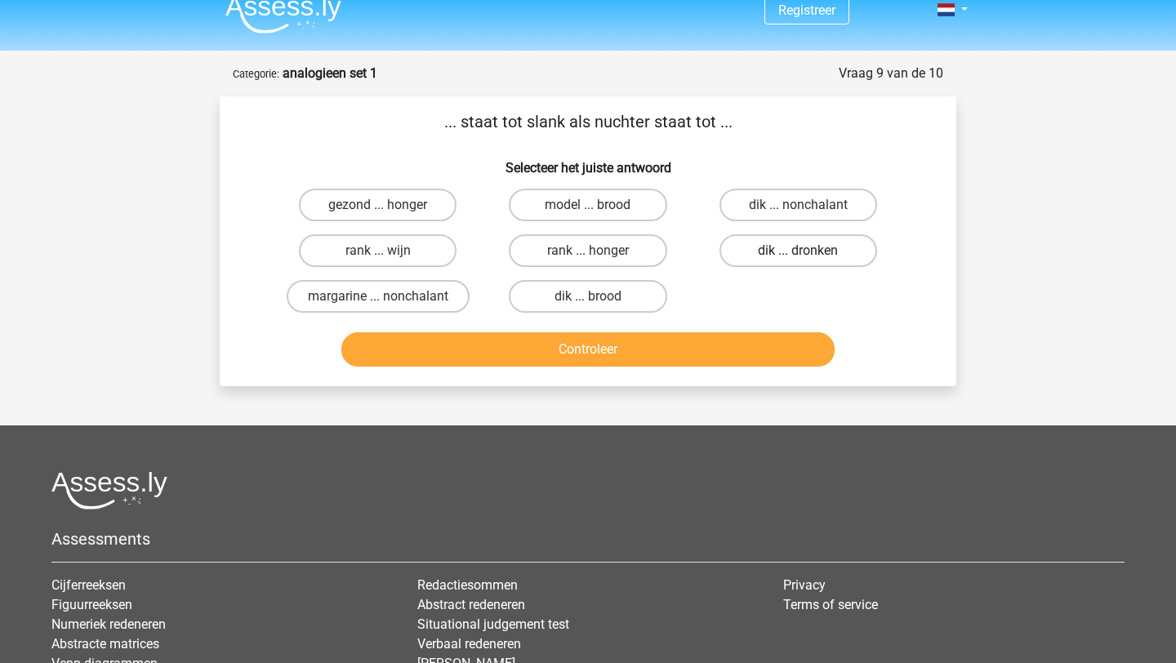
click at [757, 252] on label "dik ... dronken" at bounding box center [799, 250] width 158 height 33
click at [798, 252] on input "dik ... dronken" at bounding box center [803, 256] width 11 height 11
radio input "true"
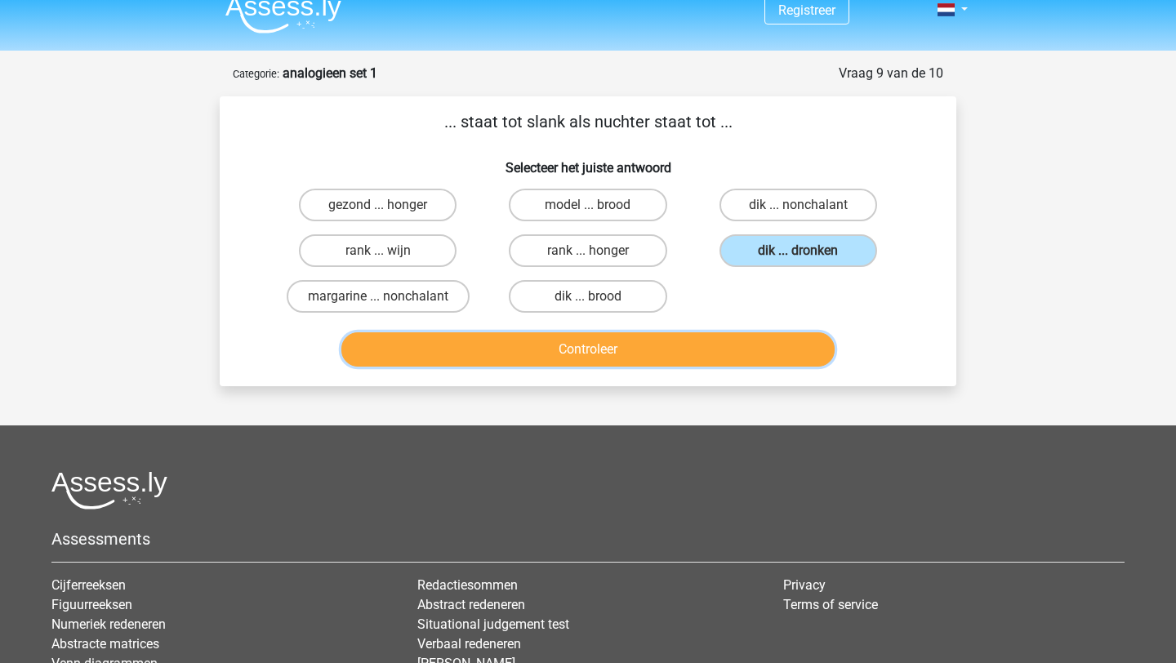
click at [691, 348] on button "Controleer" at bounding box center [589, 350] width 494 height 34
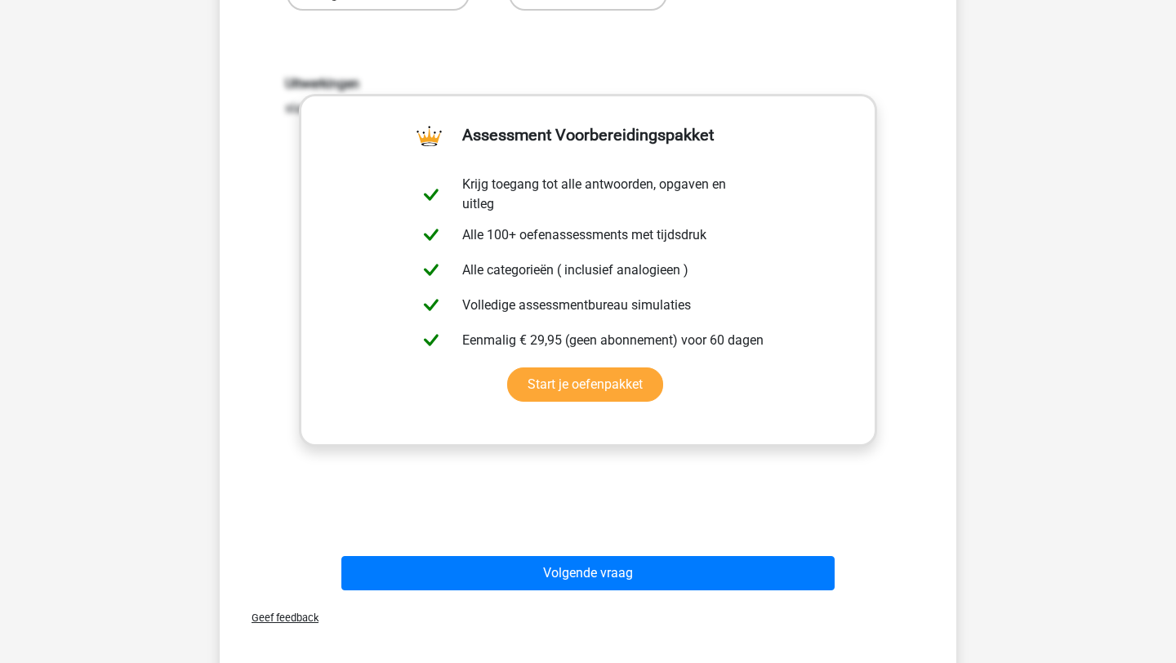
scroll to position [329, 0]
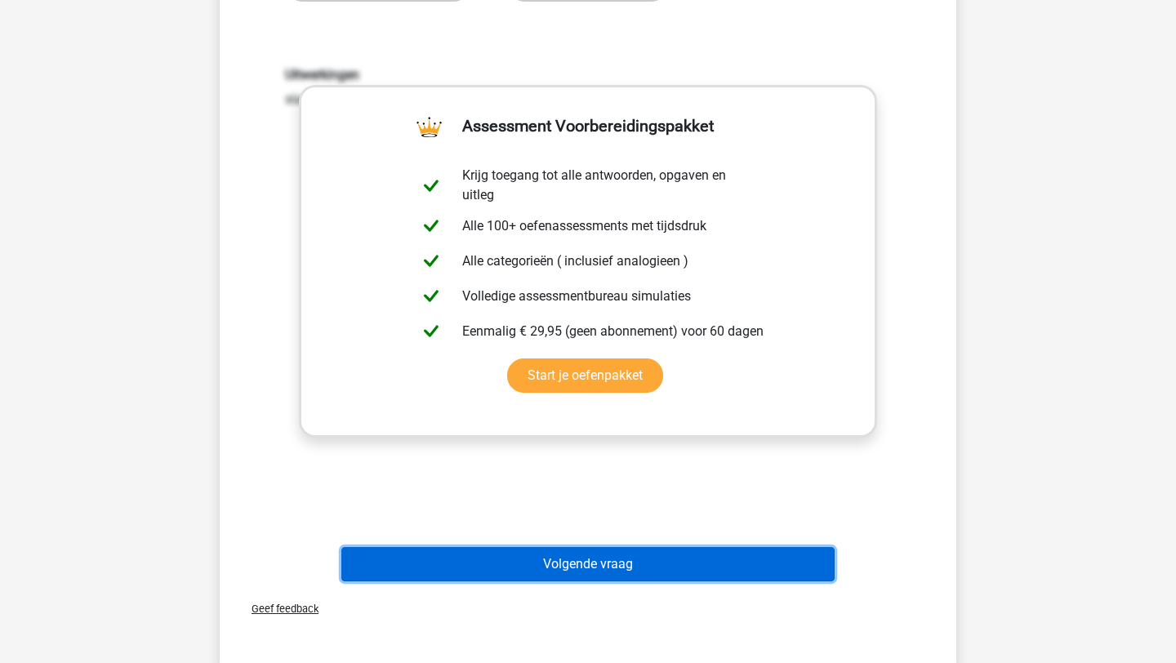
click at [597, 569] on button "Volgende vraag" at bounding box center [589, 564] width 494 height 34
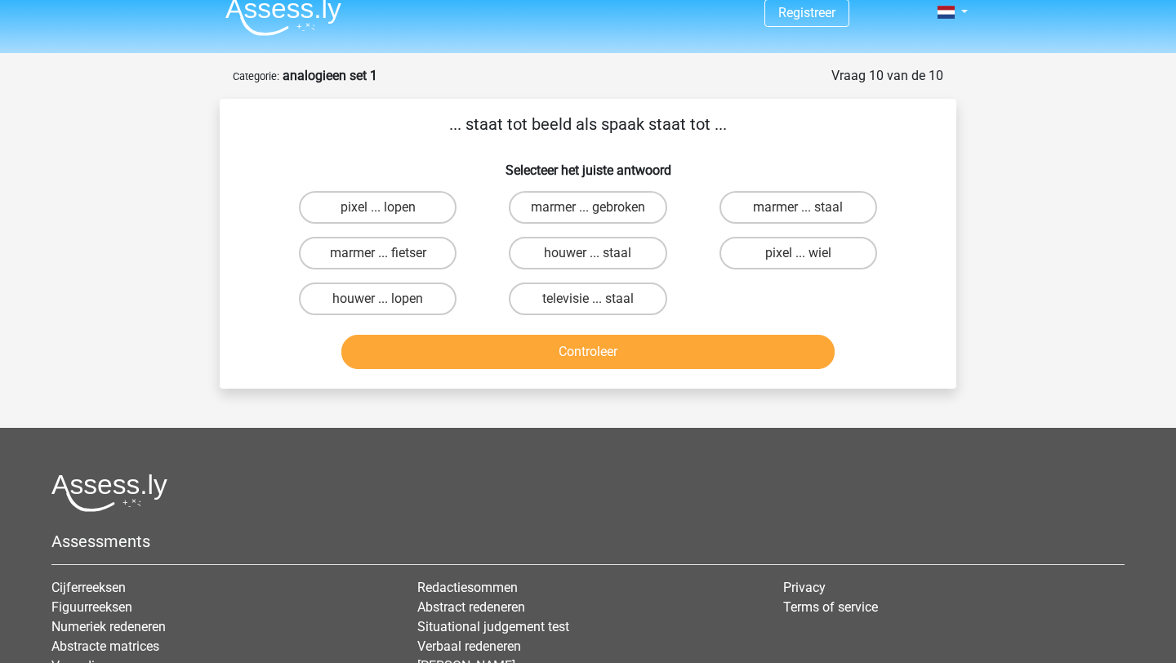
scroll to position [14, 0]
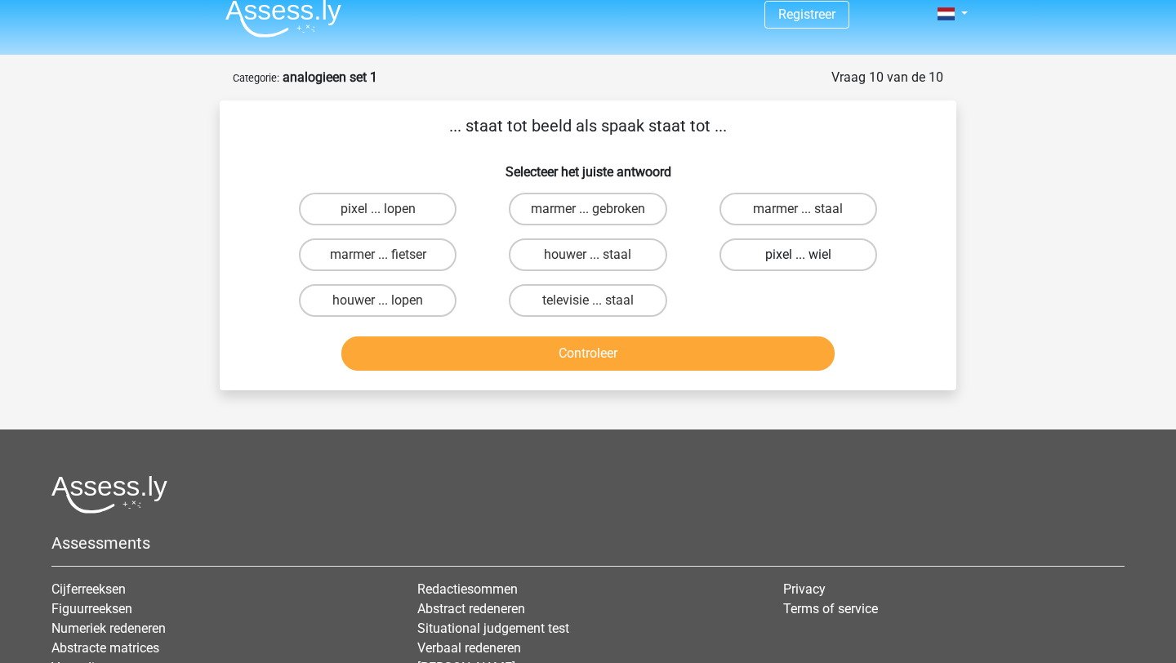
click at [761, 269] on label "pixel ... wiel" at bounding box center [799, 255] width 158 height 33
click at [798, 266] on input "pixel ... wiel" at bounding box center [803, 260] width 11 height 11
radio input "true"
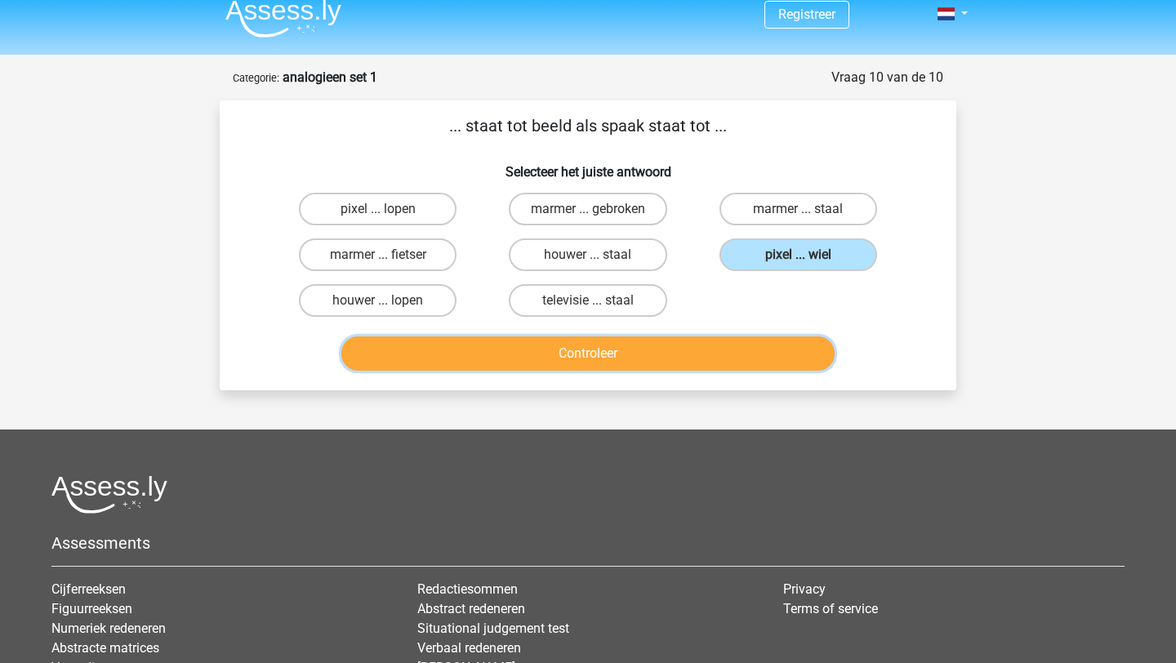
click at [686, 342] on button "Controleer" at bounding box center [589, 354] width 494 height 34
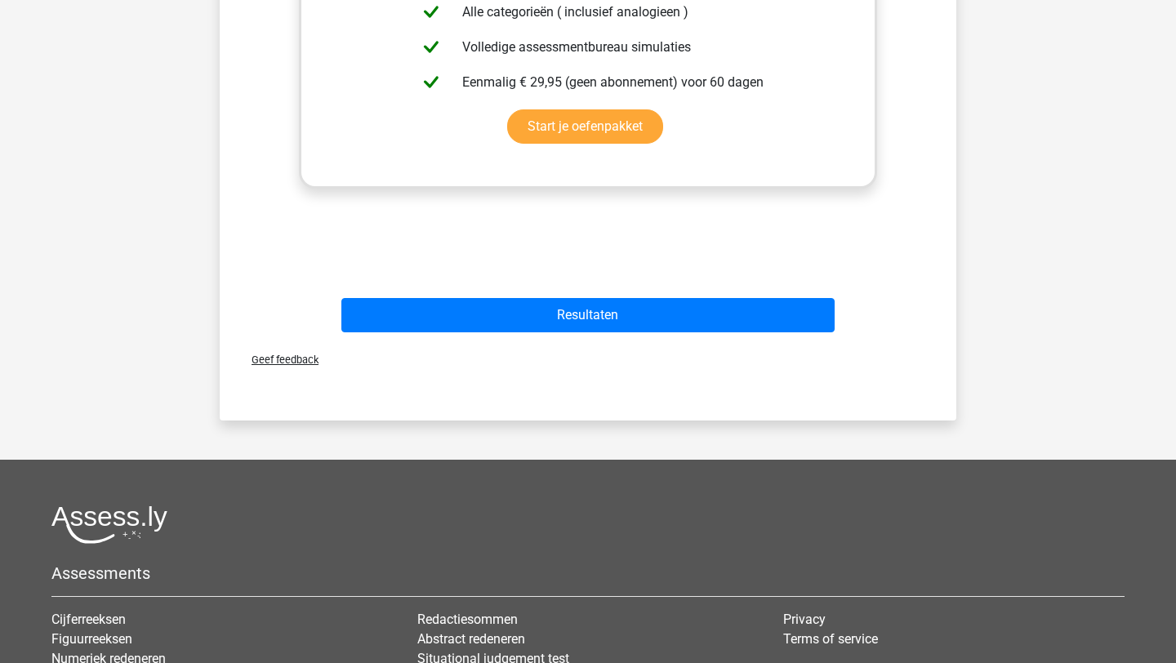
scroll to position [620, 0]
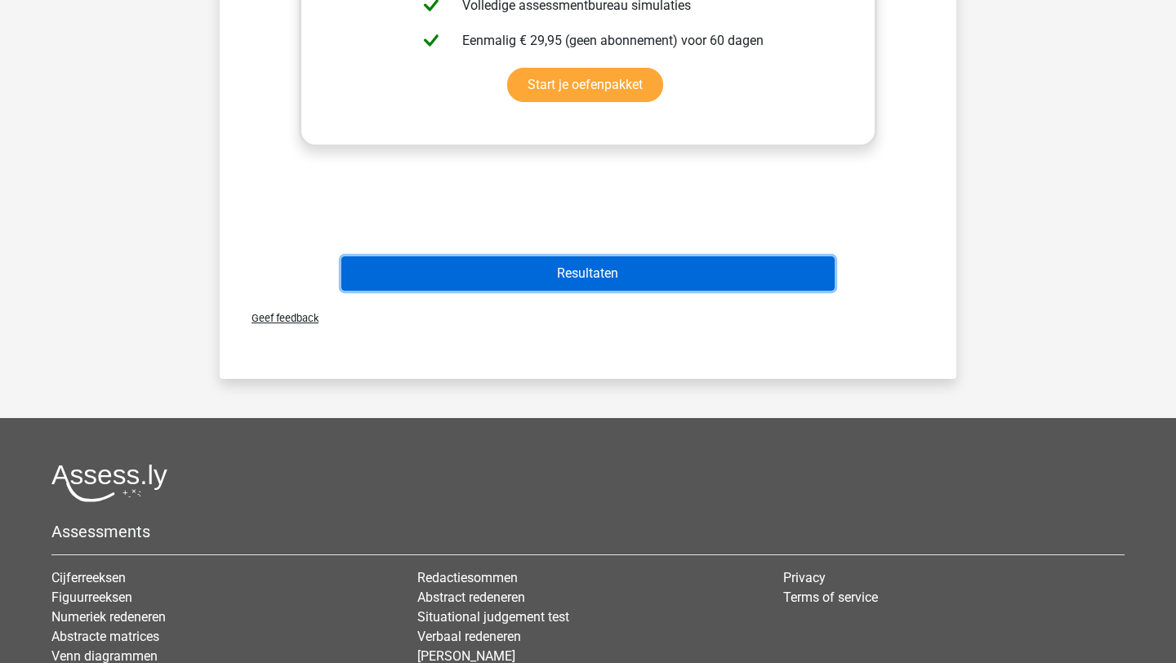
click at [734, 261] on button "Resultaten" at bounding box center [589, 274] width 494 height 34
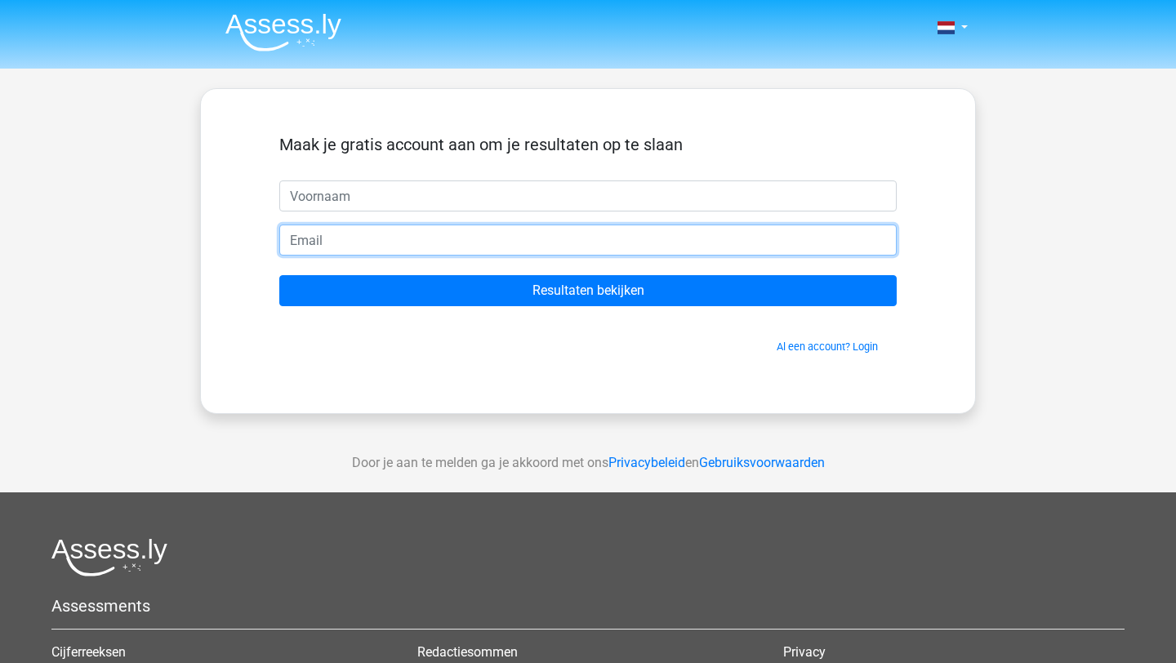
click at [564, 243] on input "email" at bounding box center [588, 240] width 618 height 31
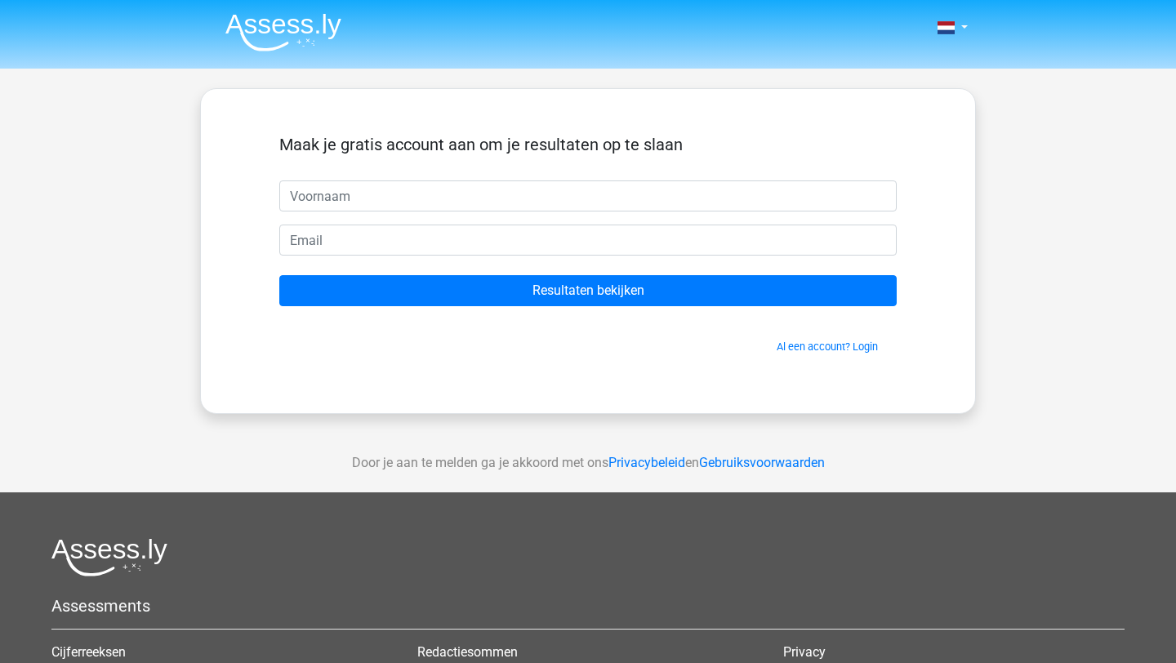
click at [746, 331] on div "Al een account? Login" at bounding box center [588, 336] width 618 height 35
